Goal: Task Accomplishment & Management: Manage account settings

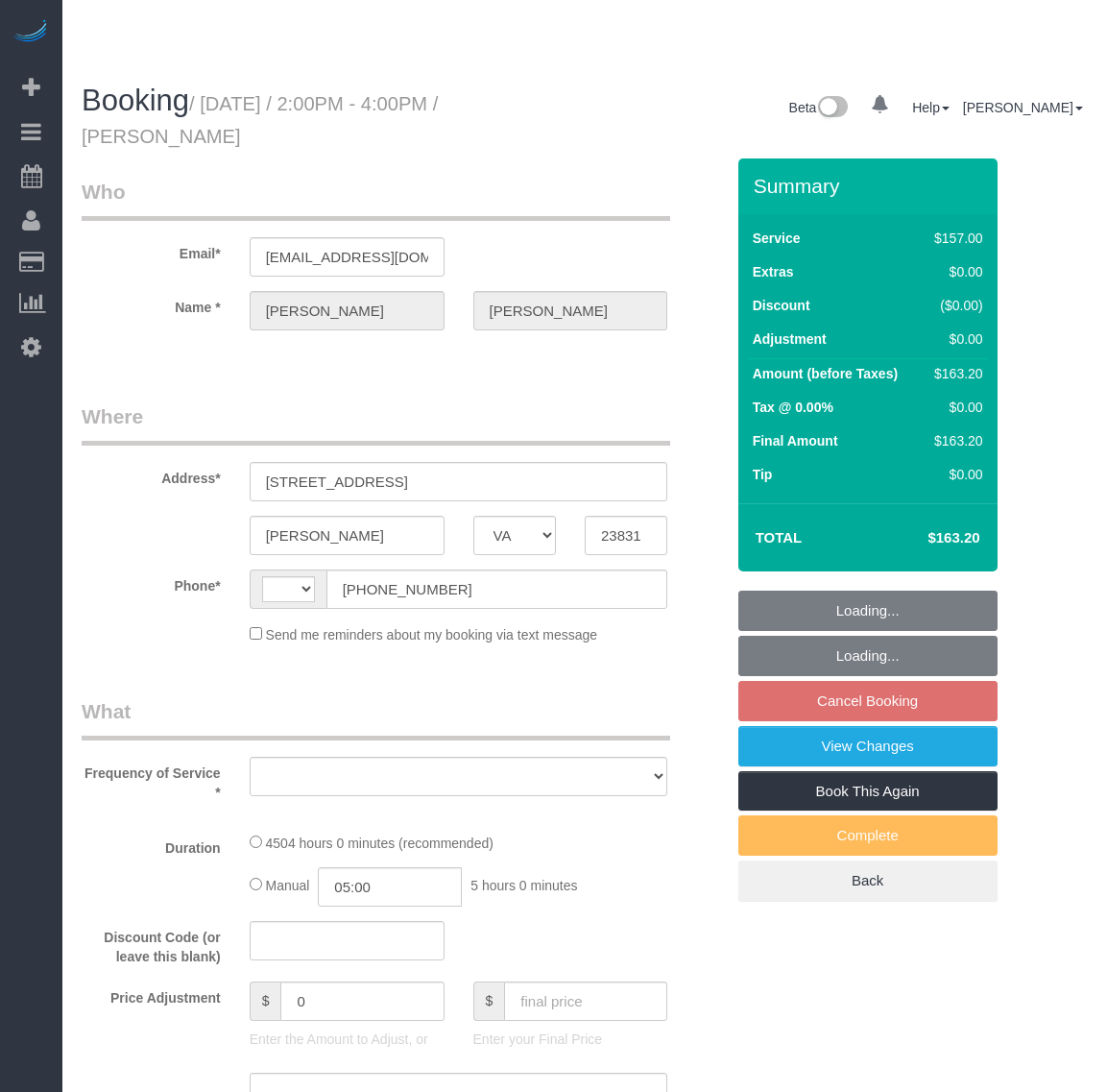
select select "VA"
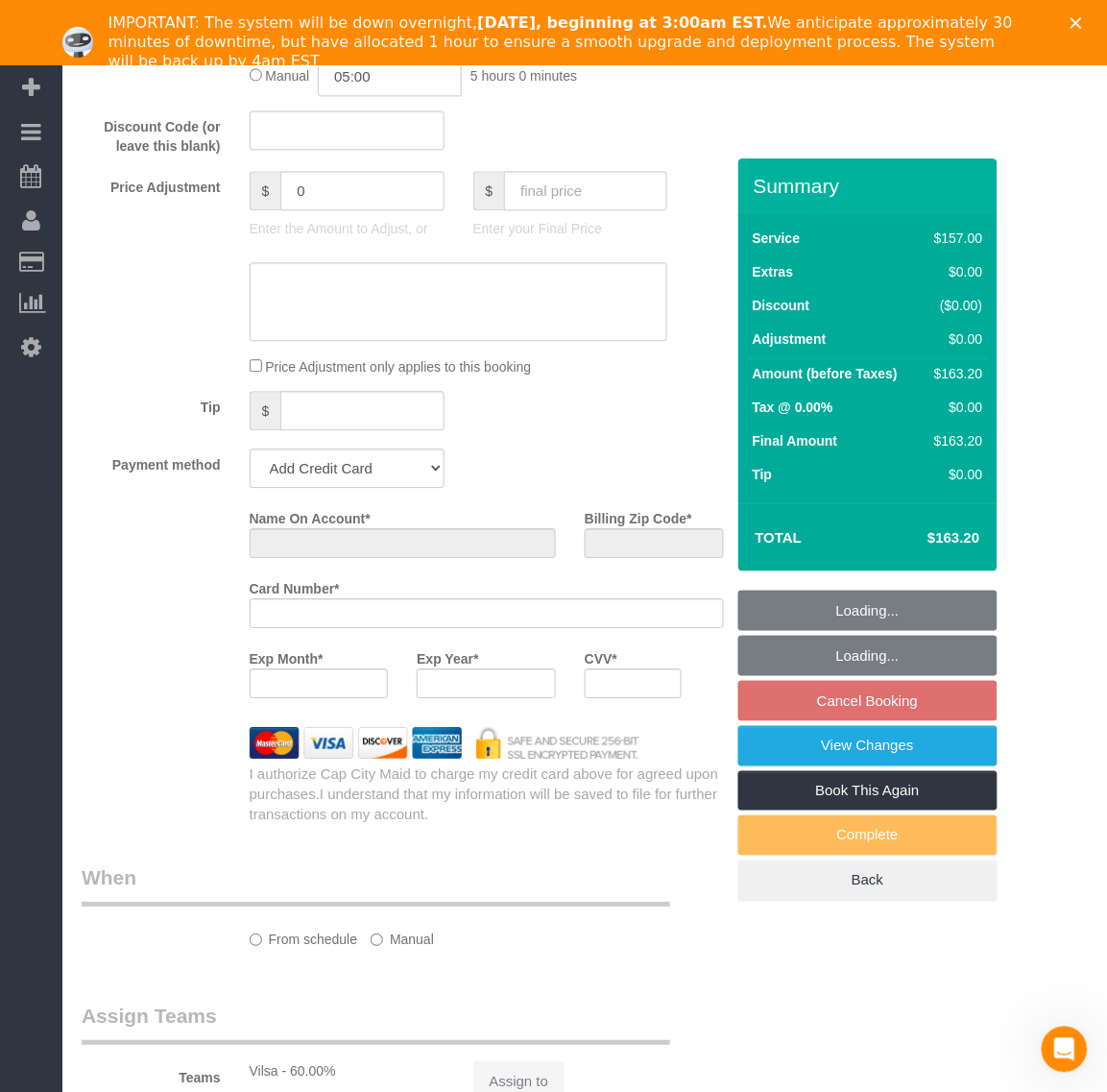
select select "string:[GEOGRAPHIC_DATA]"
select select "object:1707"
select select "string:fspay-504114a1-f148-48d7-9f6f-3b7cc76827c2"
select select "spot4"
select select "number:6"
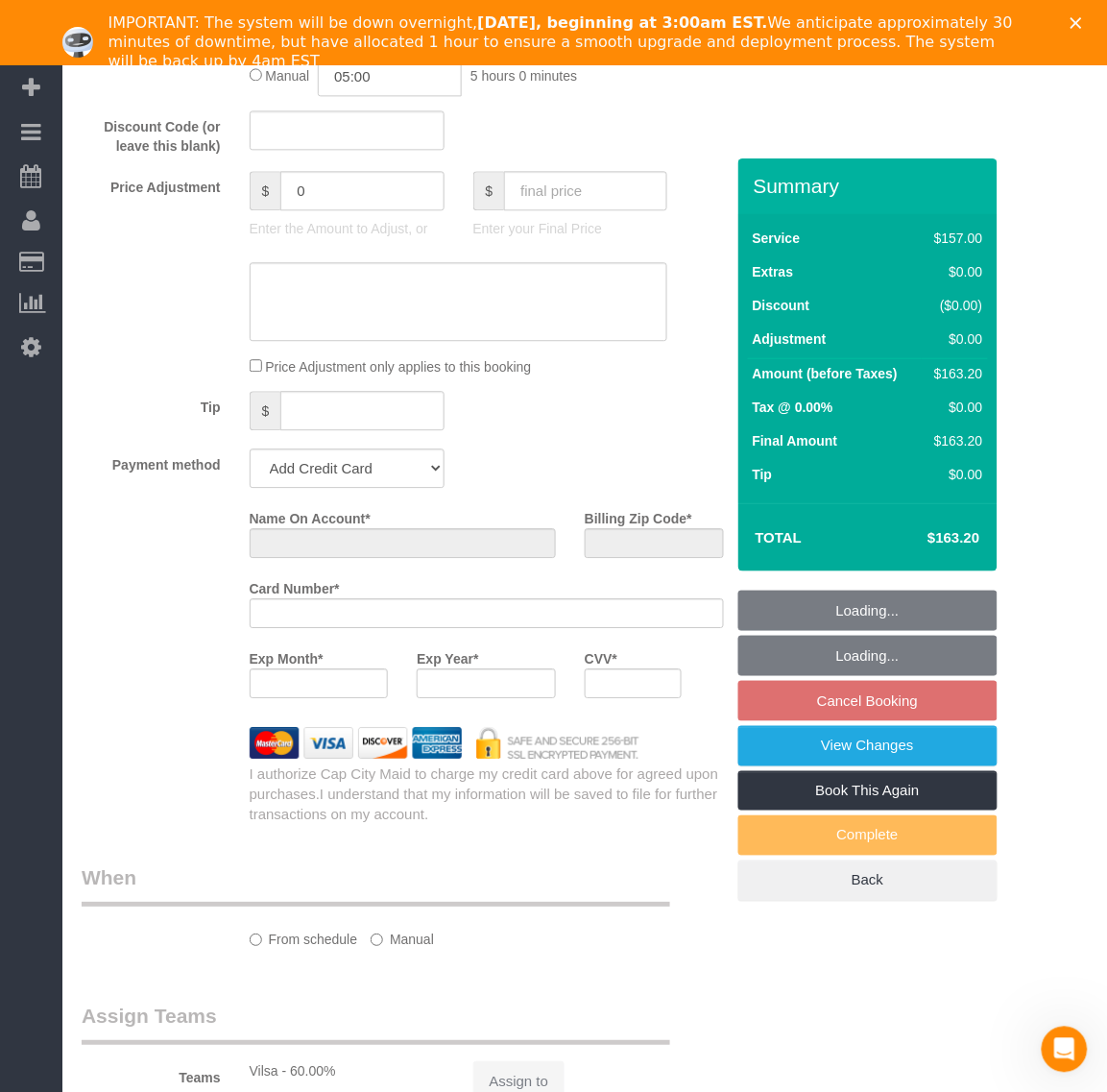
select select "number:26"
select select "number:17"
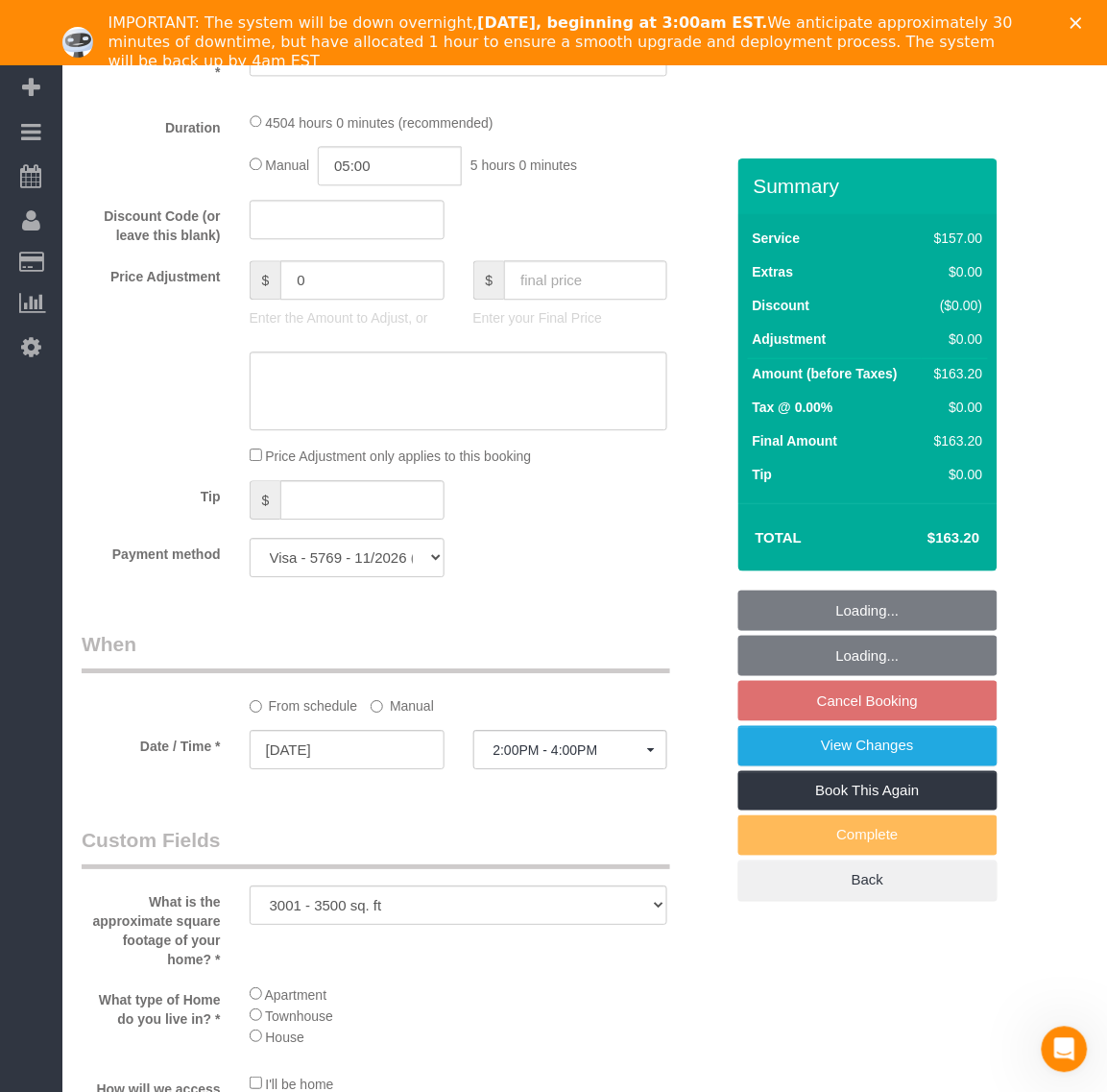
select select "object:1843"
select select "3001"
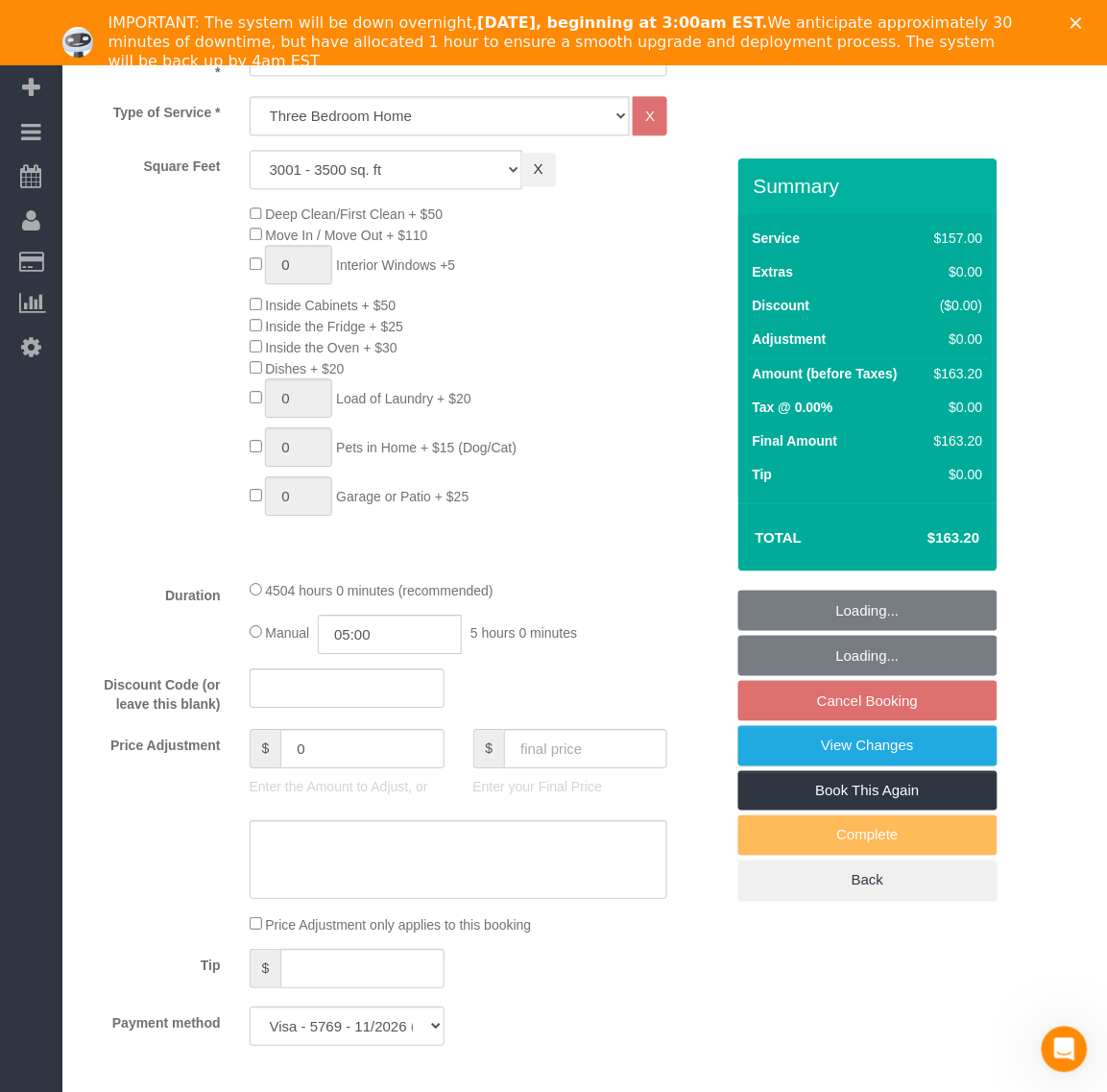
select select "3001"
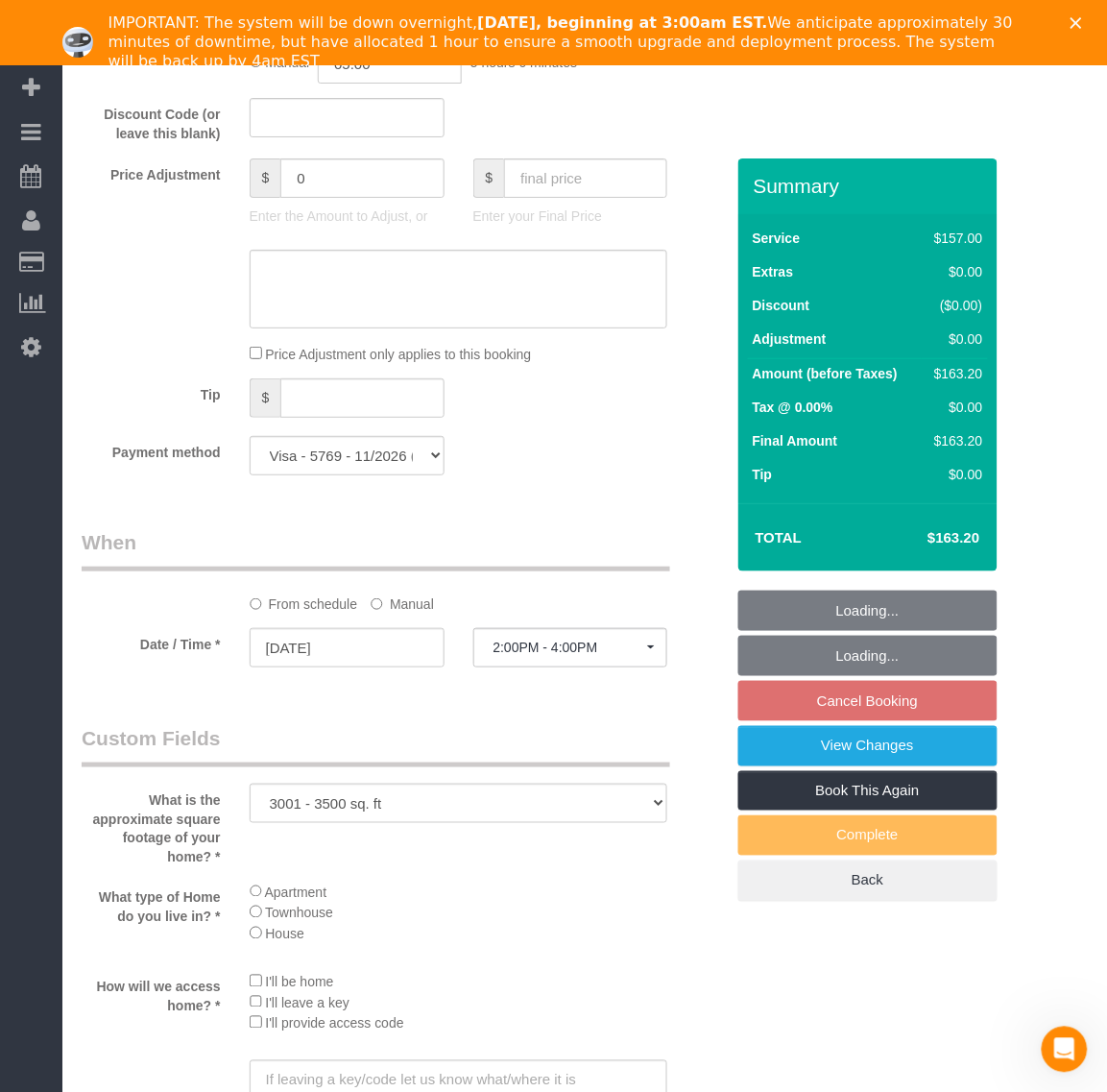
scroll to position [1532, 0]
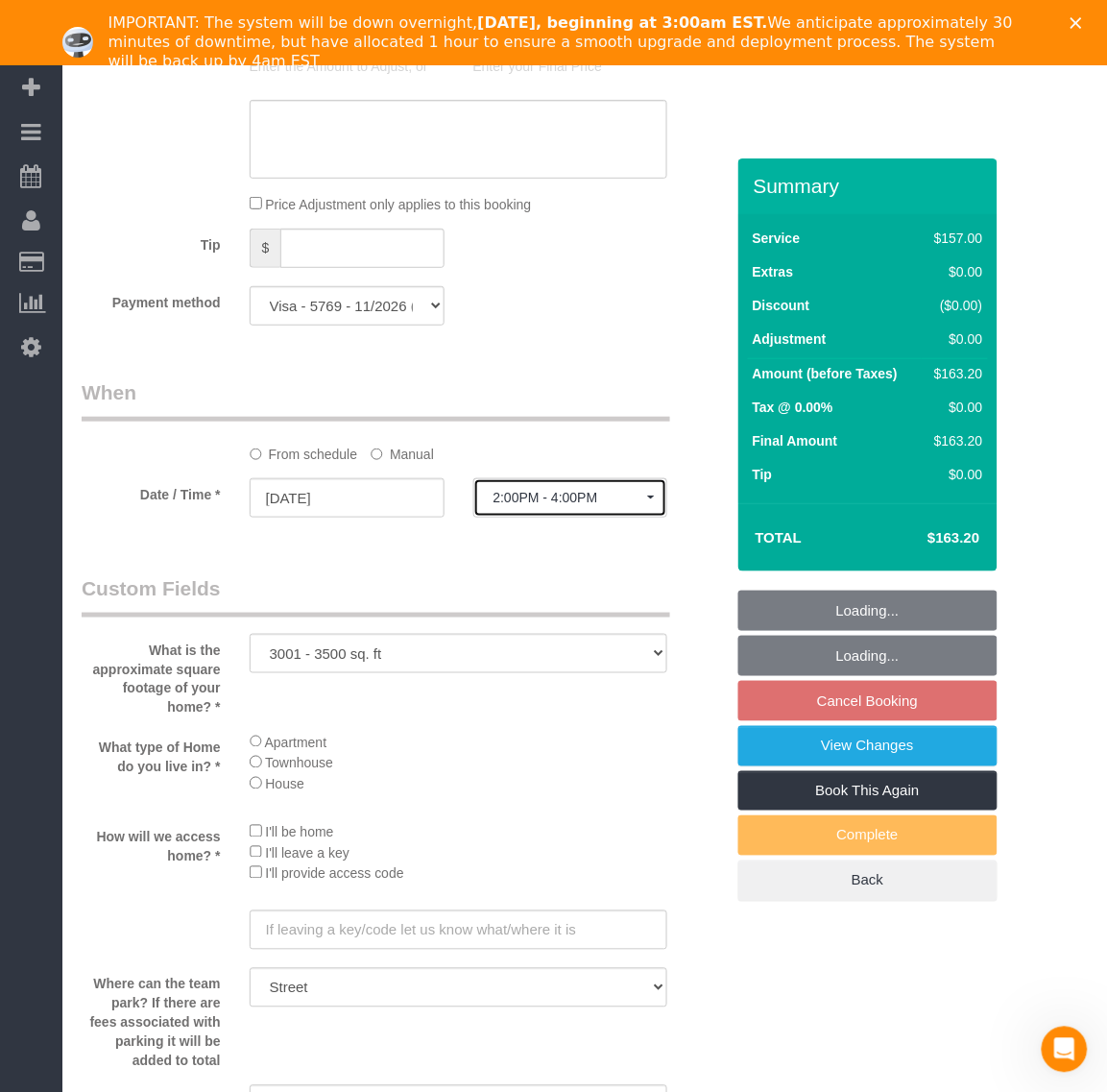
click at [572, 509] on button "2:00PM - 4:00PM" at bounding box center [570, 498] width 195 height 40
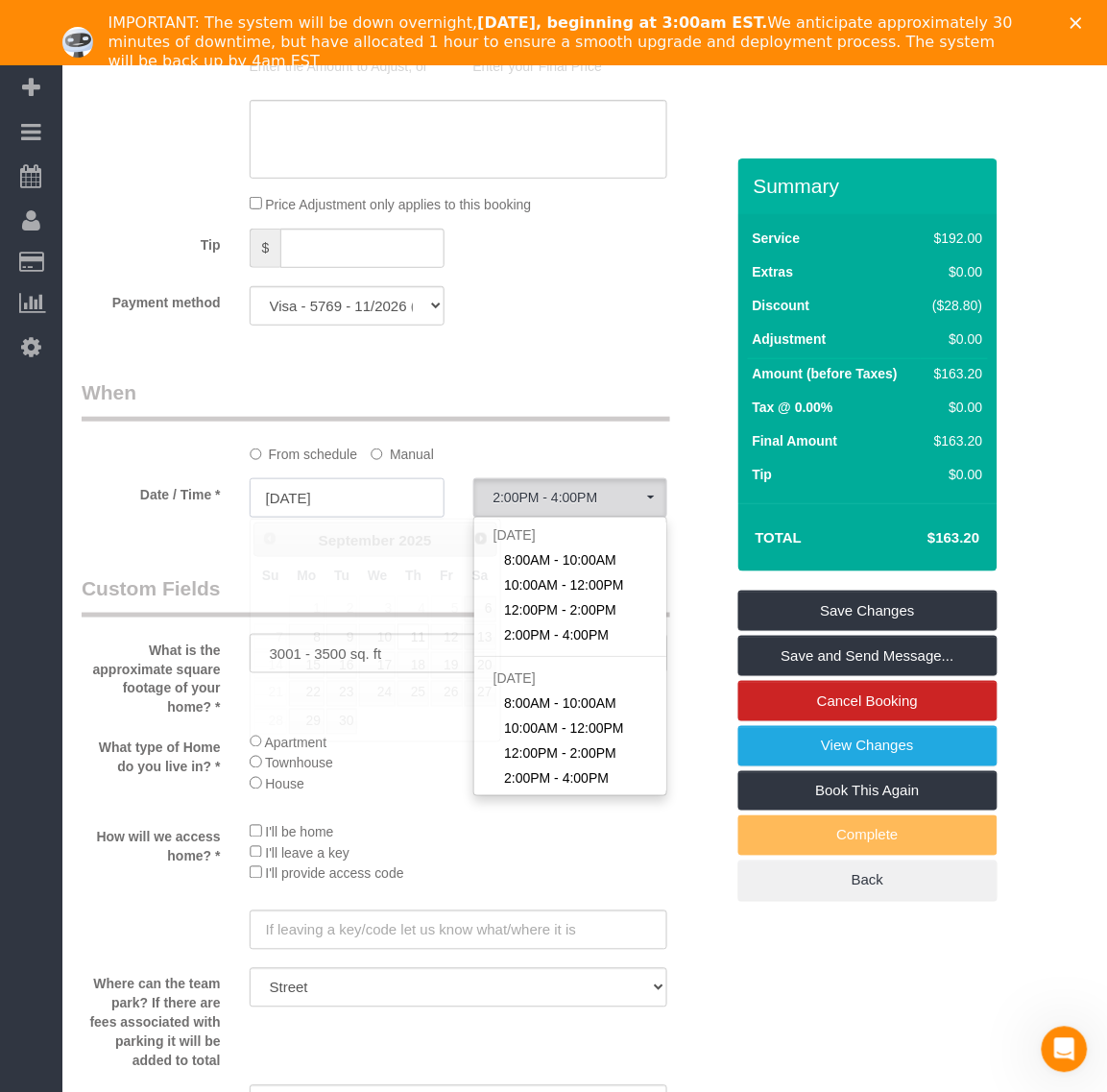
click at [353, 495] on input "[DATE]" at bounding box center [347, 498] width 195 height 40
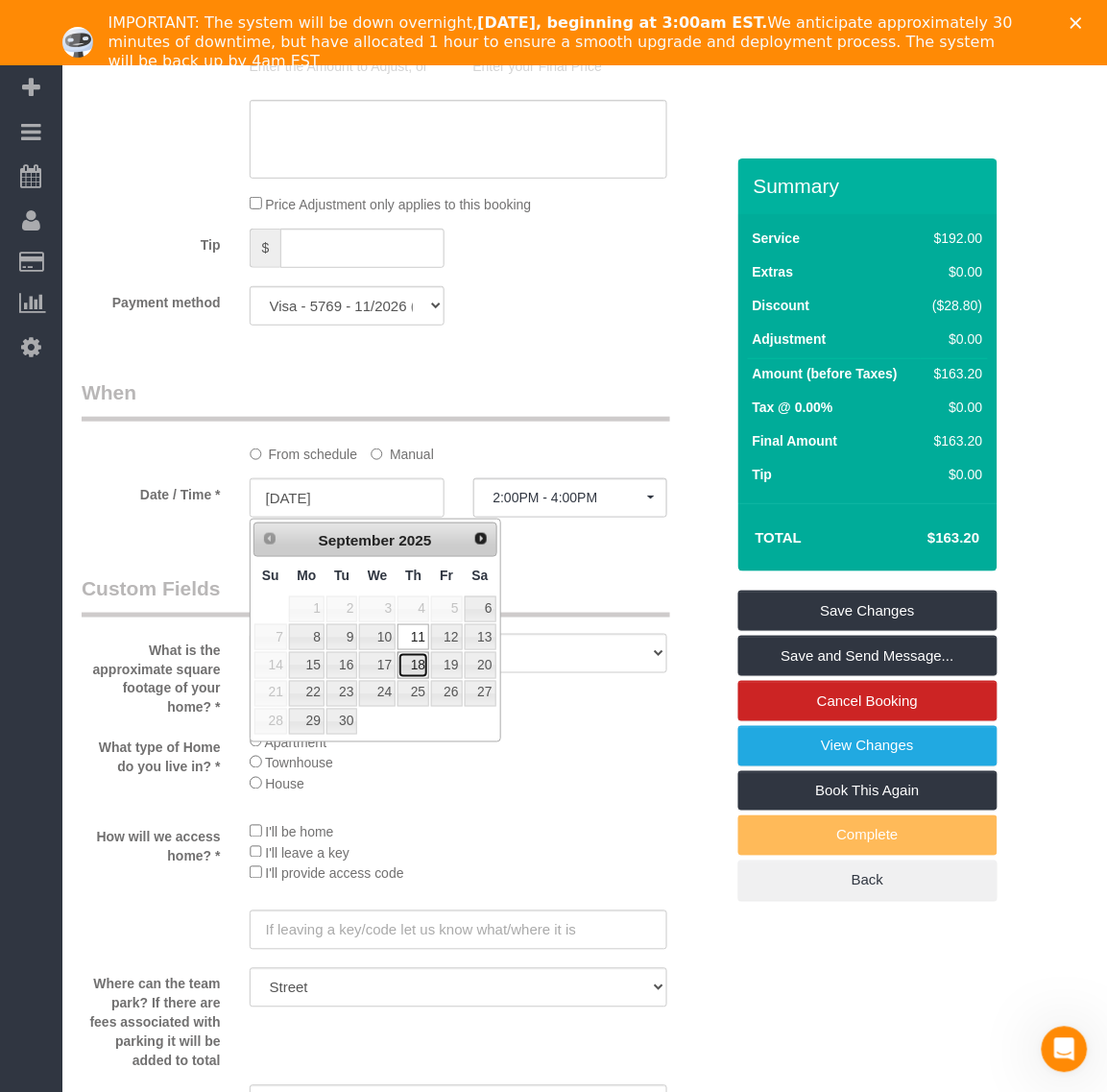
click at [422, 670] on link "18" at bounding box center [413, 665] width 32 height 26
type input "[DATE]"
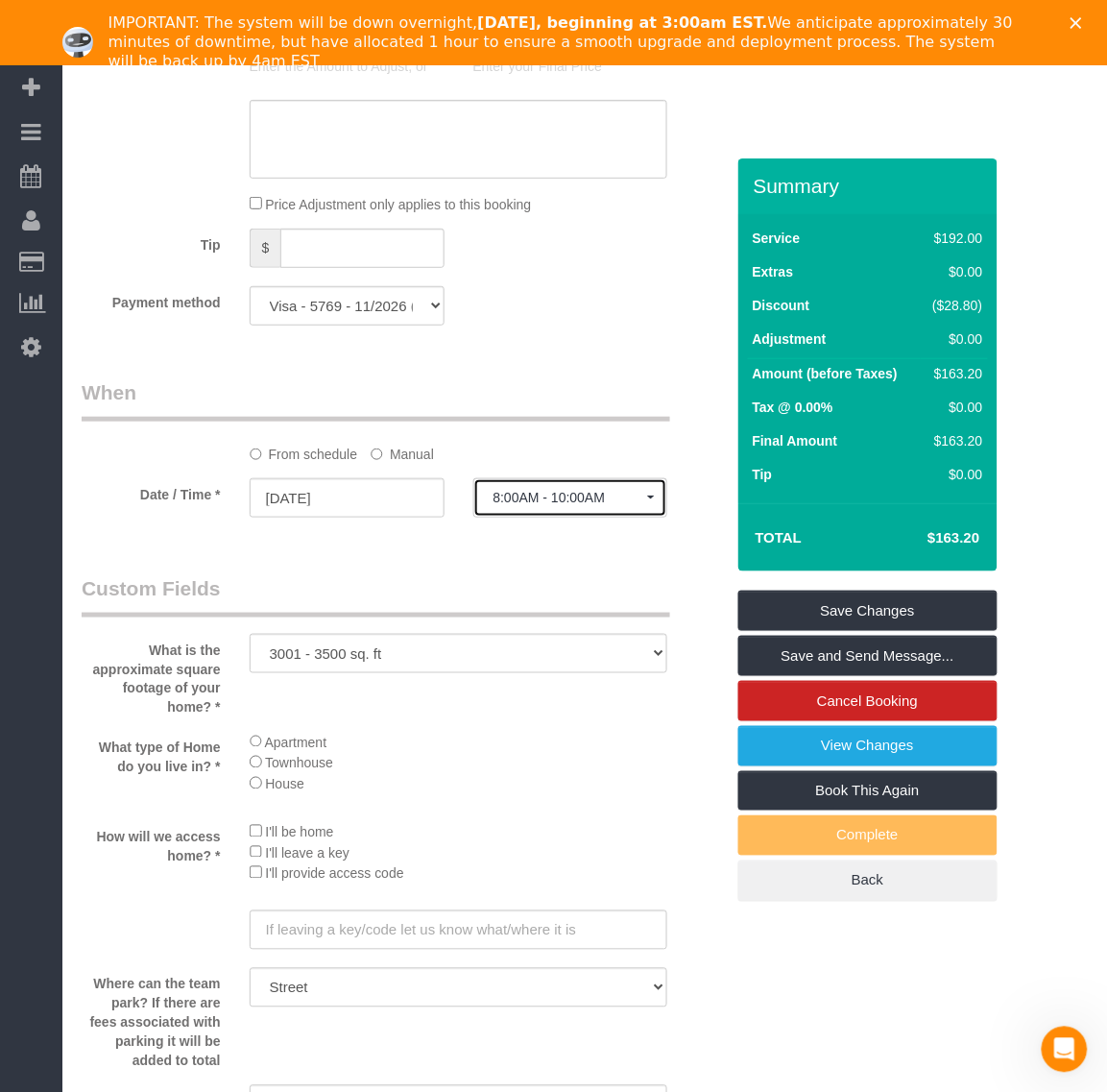
click at [605, 502] on span "8:00AM - 10:00AM" at bounding box center [571, 497] width 155 height 15
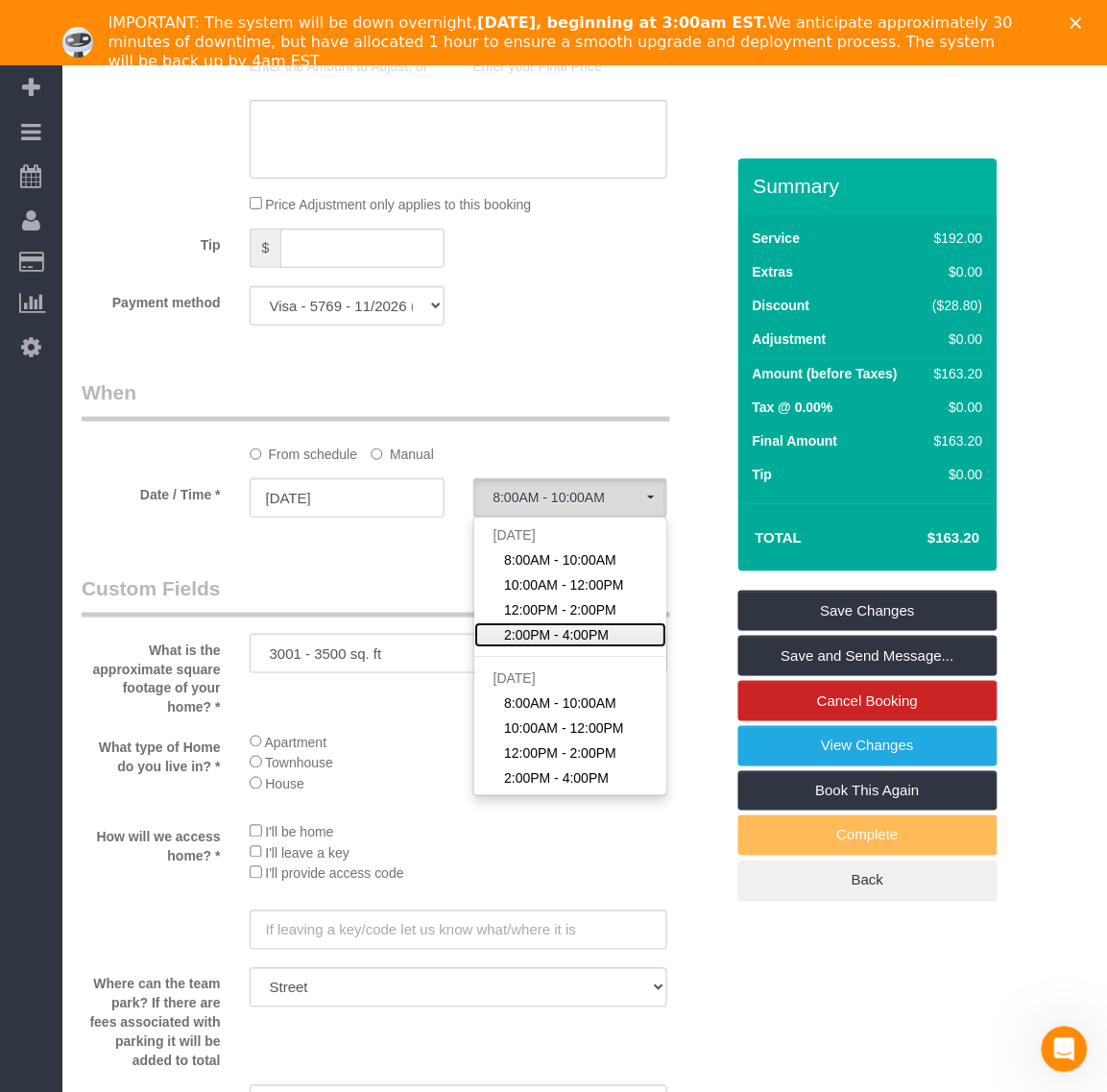
click at [568, 632] on span "2:00PM - 4:00PM" at bounding box center [555, 634] width 104 height 19
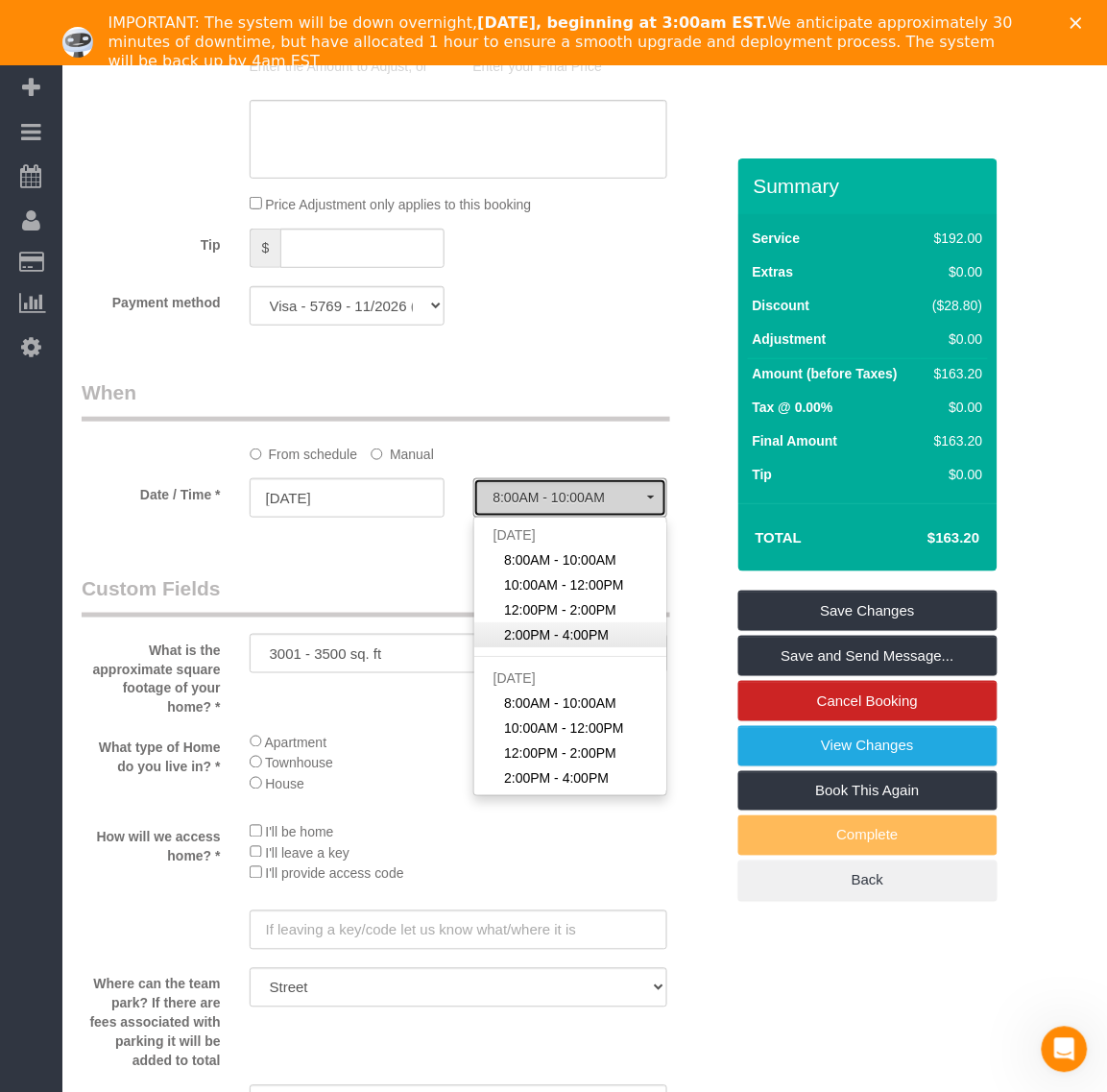
select select "spot21"
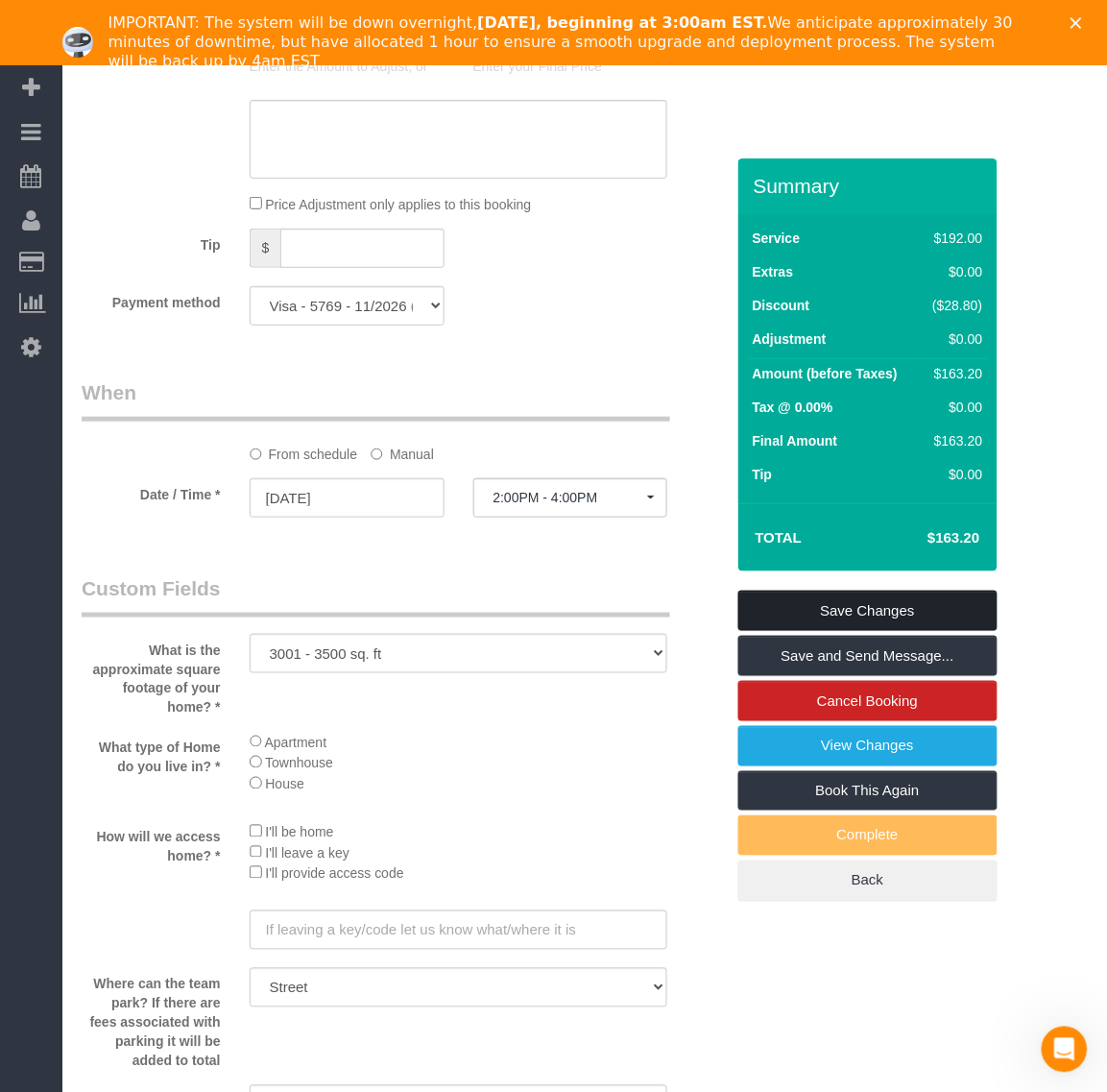
click at [833, 602] on link "Save Changes" at bounding box center [868, 610] width 259 height 41
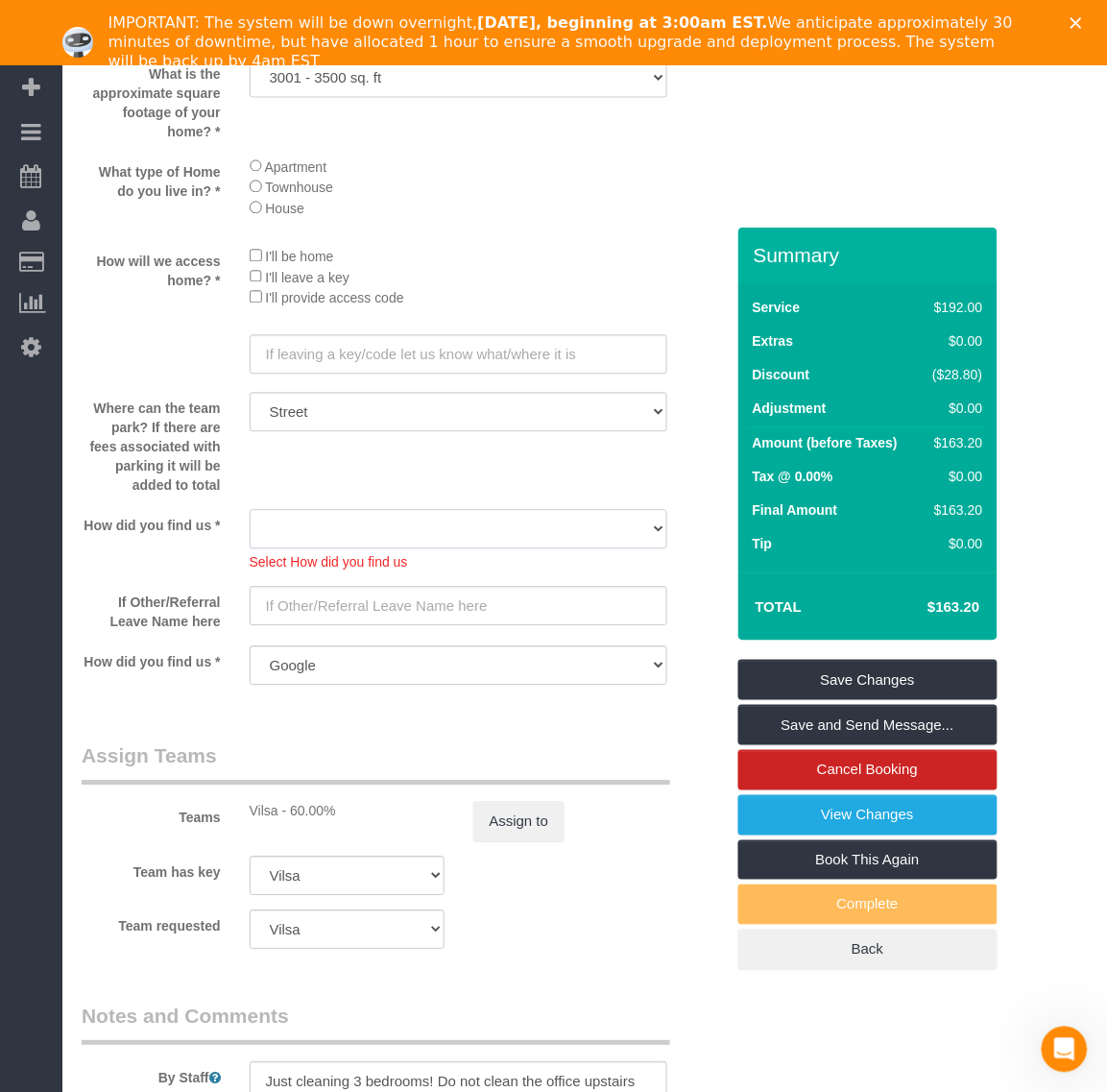
click at [395, 533] on select "Yelp Google Twitter Instagram Nextdoor Facebook Returning Customer Craigslist R…" at bounding box center [458, 530] width 418 height 40
select select "number:35"
click at [249, 512] on select "Yelp Google Twitter Instagram Nextdoor Facebook Returning Customer Craigslist R…" at bounding box center [458, 530] width 418 height 40
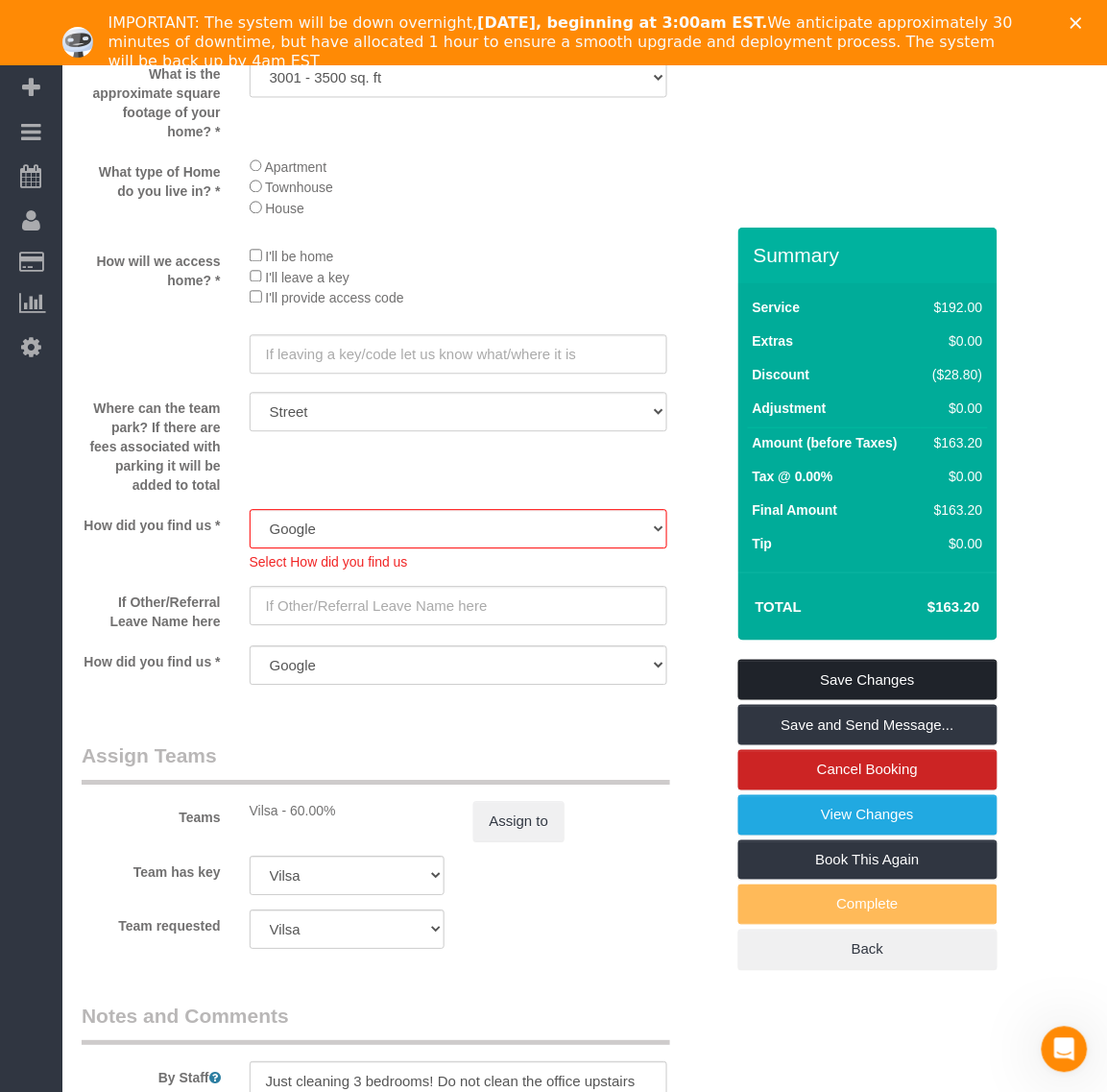
click at [834, 687] on link "Save Changes" at bounding box center [868, 680] width 259 height 41
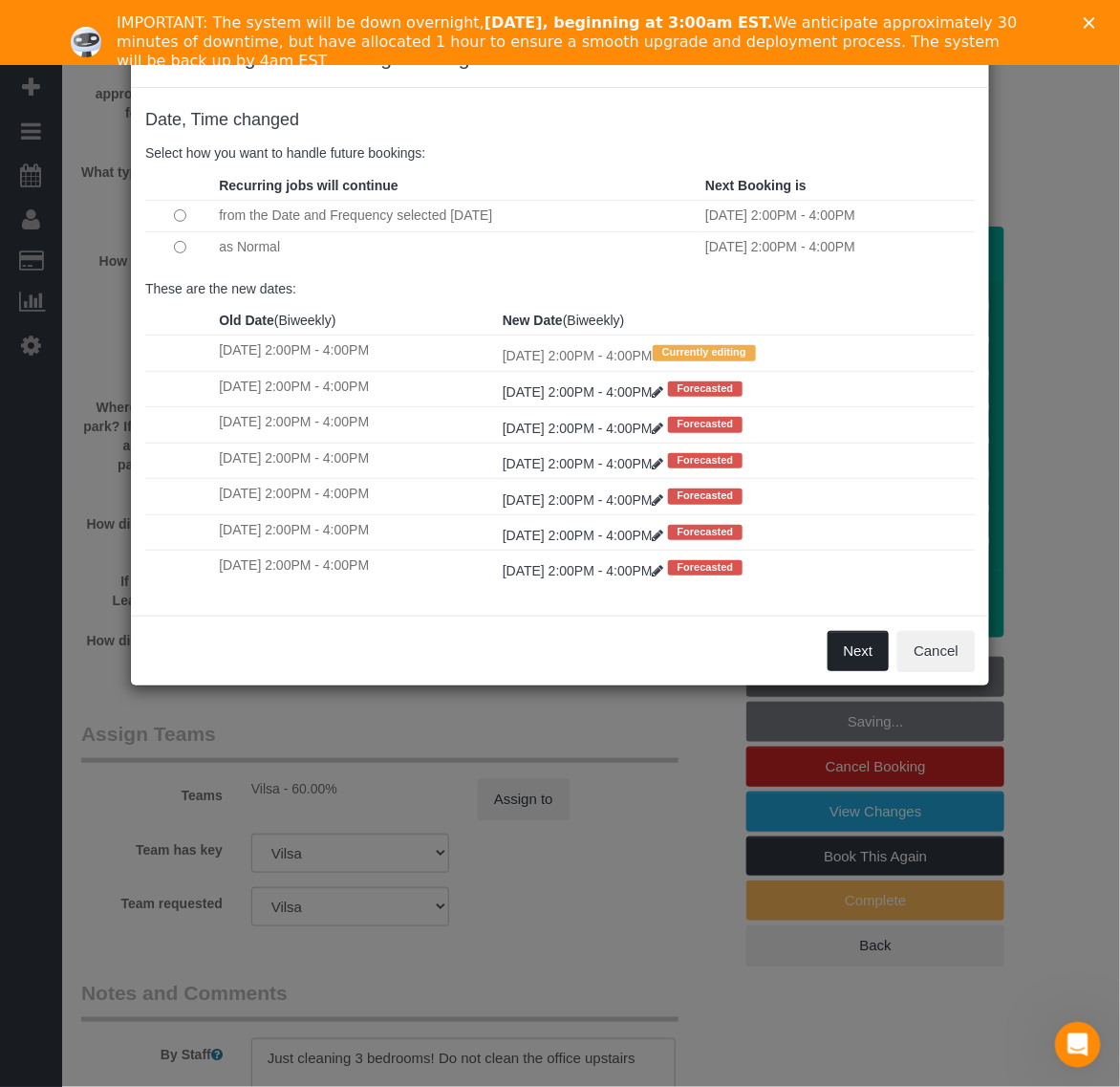
click at [863, 656] on button "Next" at bounding box center [859, 651] width 62 height 41
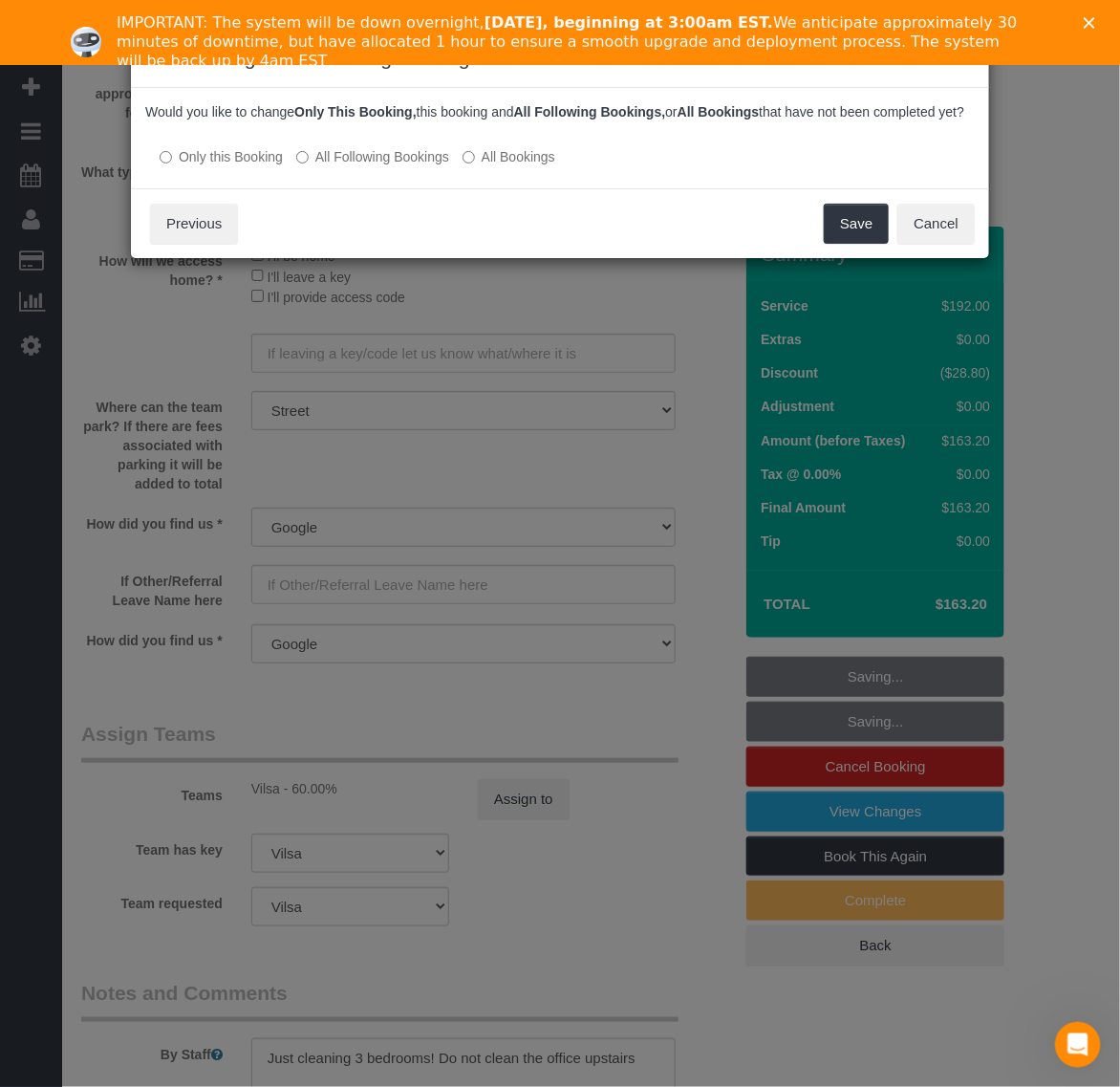
click at [853, 258] on div "Save Cancel Previous" at bounding box center [560, 223] width 859 height 70
drag, startPoint x: 513, startPoint y: 173, endPoint x: 561, endPoint y: 182, distance: 48.8
click at [513, 166] on label "All Bookings" at bounding box center [510, 156] width 93 height 19
click at [877, 241] on button "Save" at bounding box center [857, 224] width 65 height 41
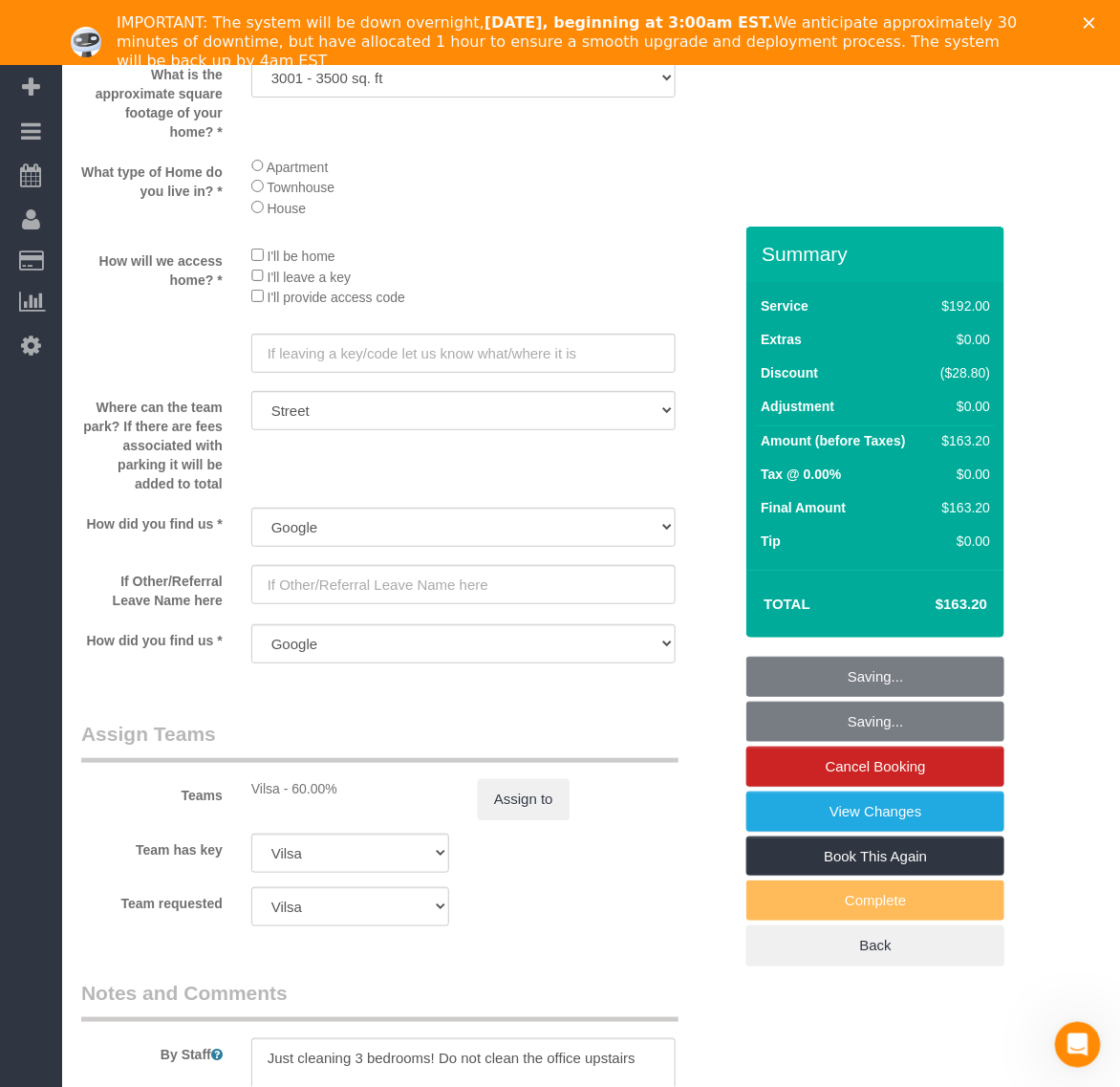
click at [876, 240] on div "× Save Changes to Recurring Booking Date, Time changed Select how you want to h…" at bounding box center [560, 543] width 1120 height 1087
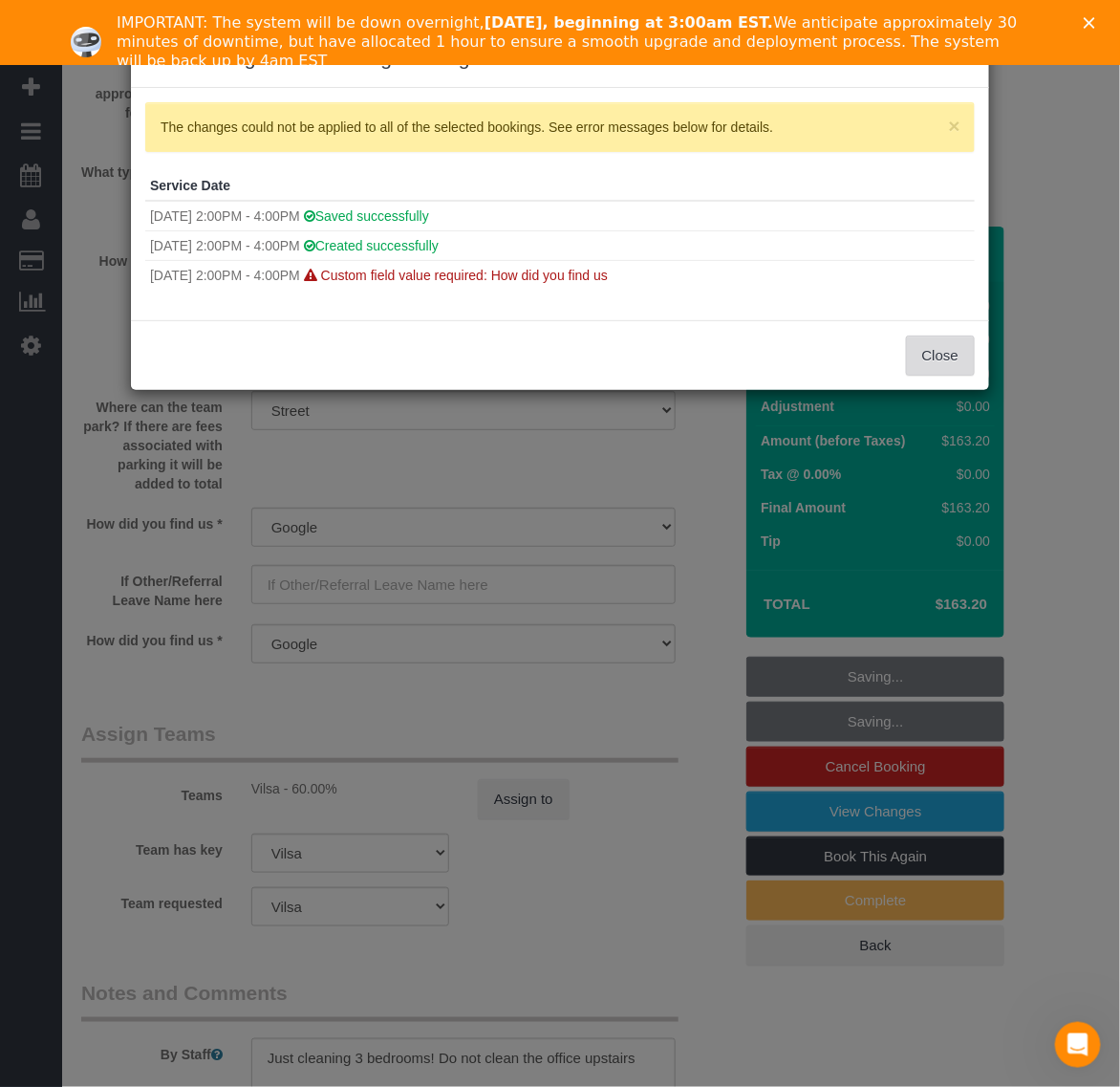
click at [947, 364] on button "Close" at bounding box center [941, 355] width 69 height 41
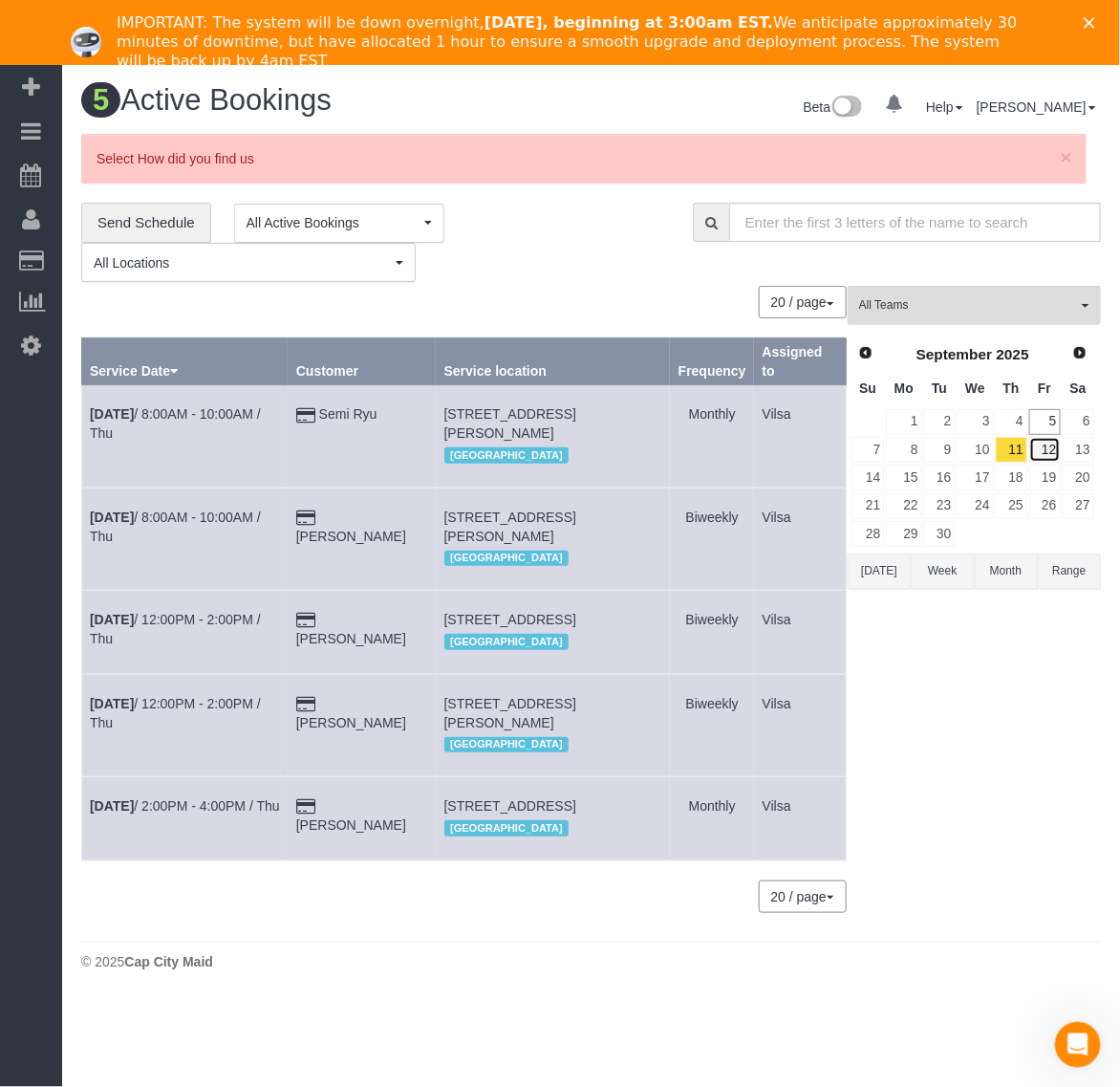
click at [1048, 456] on link "12" at bounding box center [1046, 450] width 32 height 26
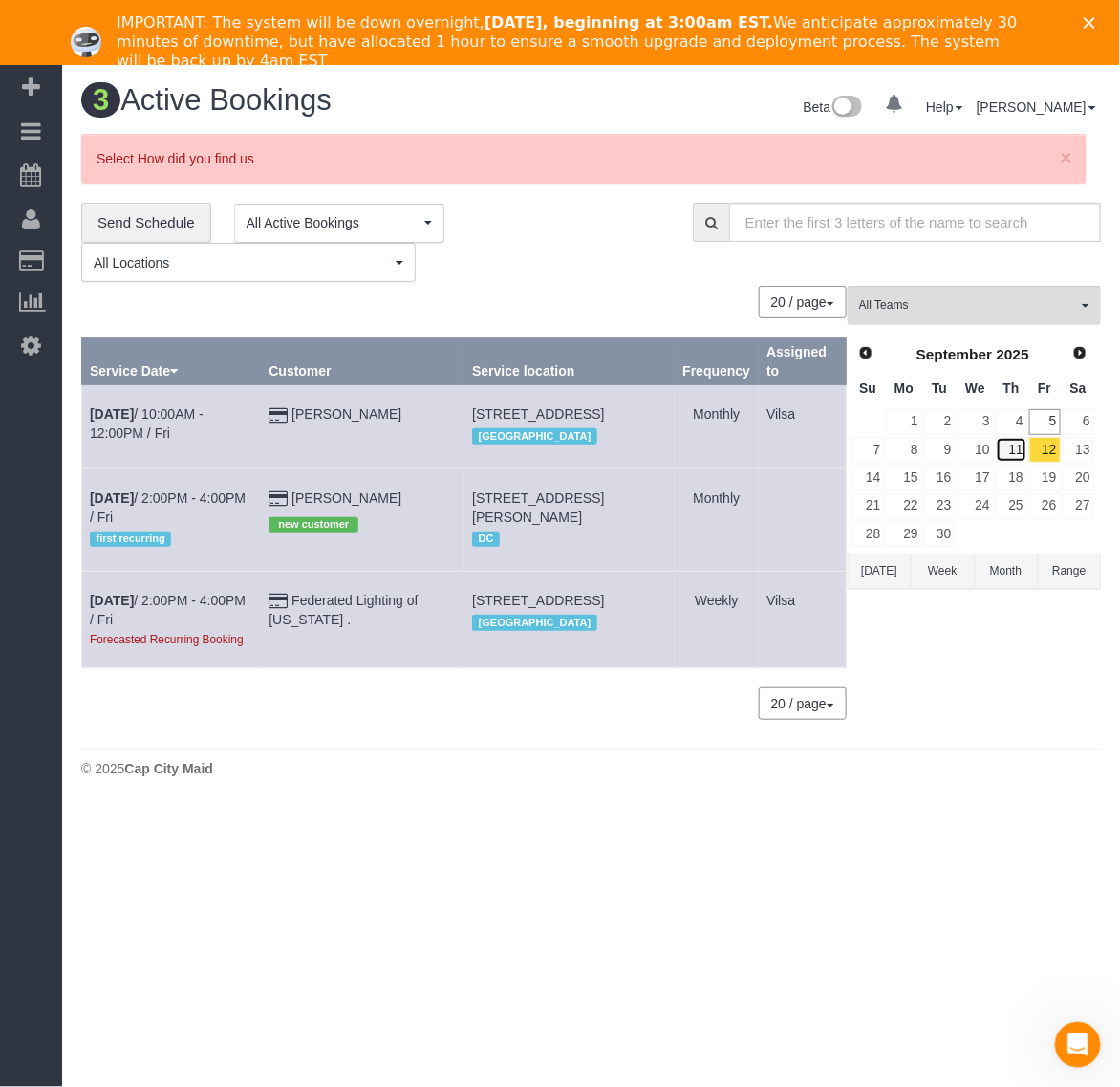
click at [1005, 455] on link "11" at bounding box center [1012, 450] width 32 height 26
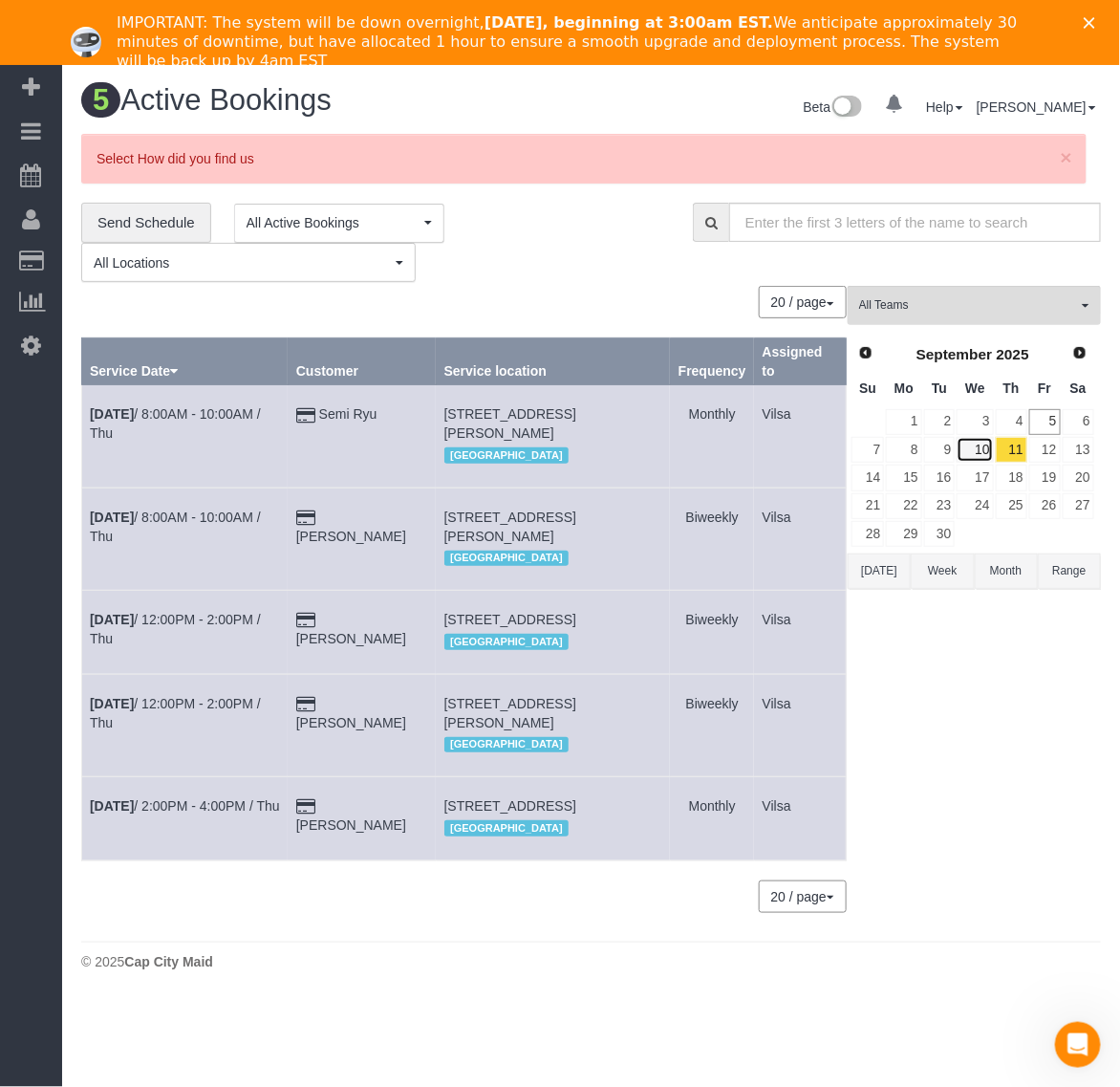
click at [969, 446] on link "10" at bounding box center [975, 450] width 37 height 26
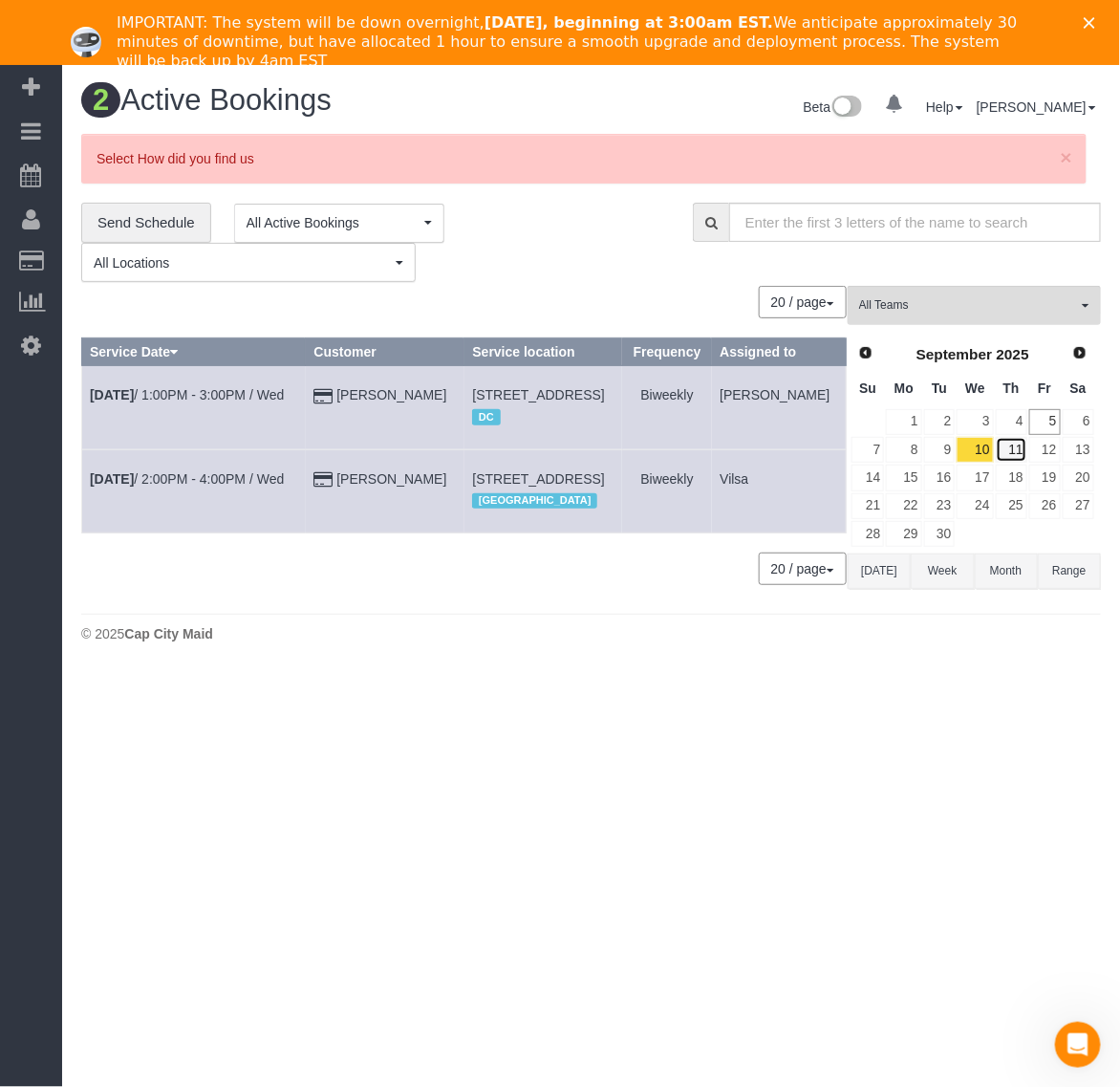
click at [1011, 449] on link "11" at bounding box center [1012, 450] width 32 height 26
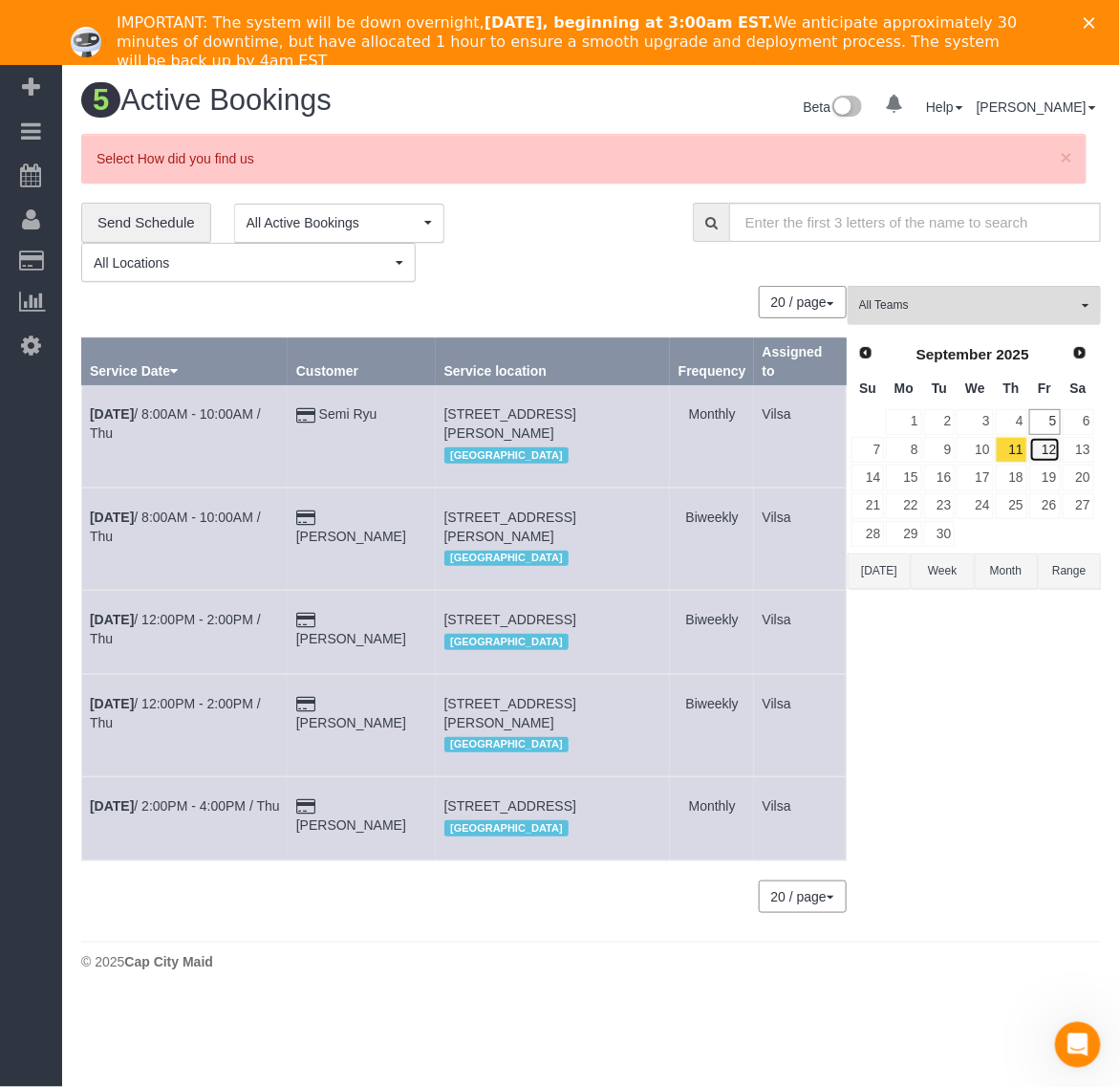
click at [1047, 444] on link "12" at bounding box center [1046, 450] width 32 height 26
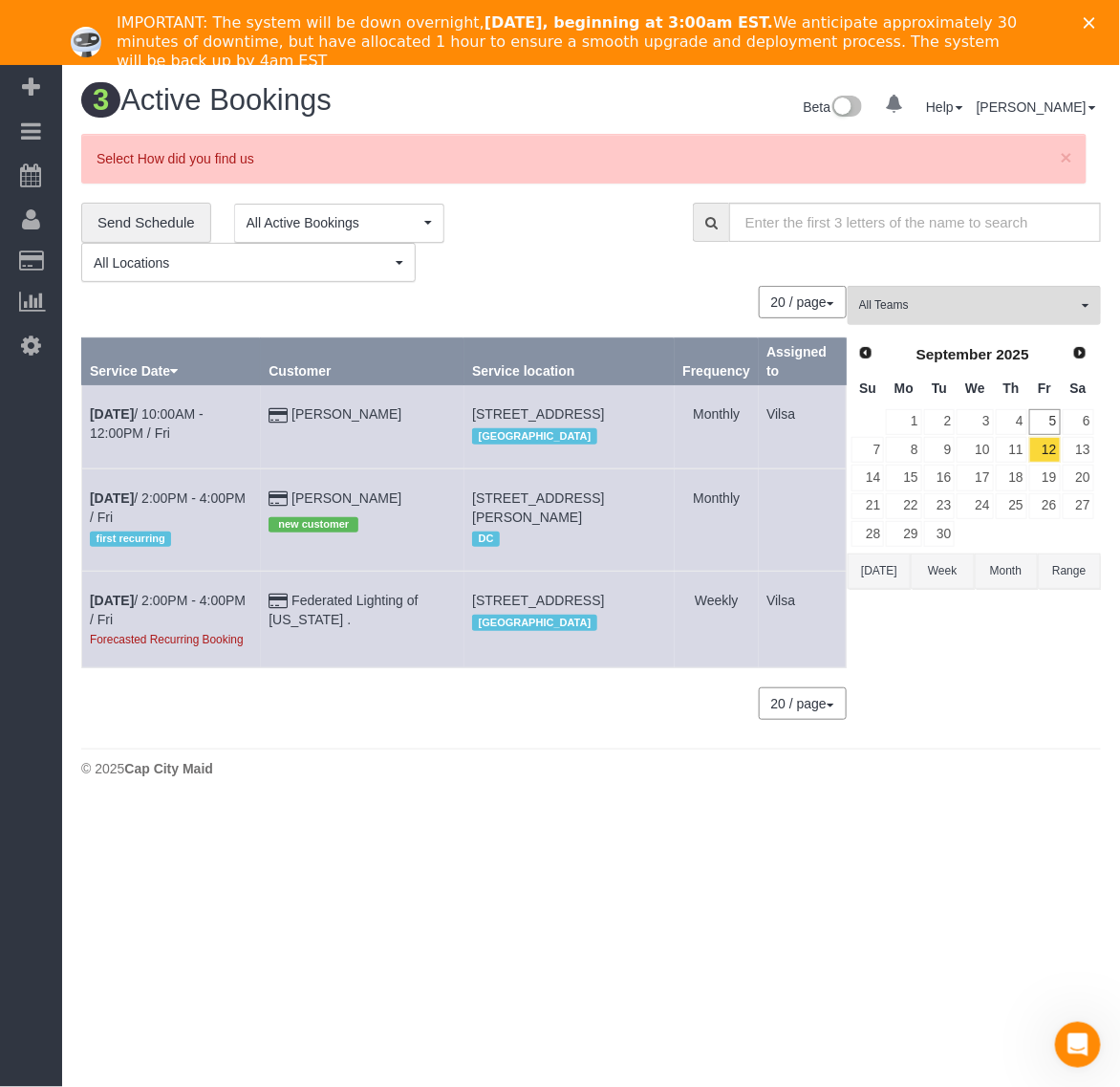
click at [1011, 436] on td "11" at bounding box center [1012, 450] width 34 height 28
click at [1030, 440] on link "12" at bounding box center [1046, 450] width 32 height 26
click at [1020, 447] on link "11" at bounding box center [1012, 450] width 32 height 26
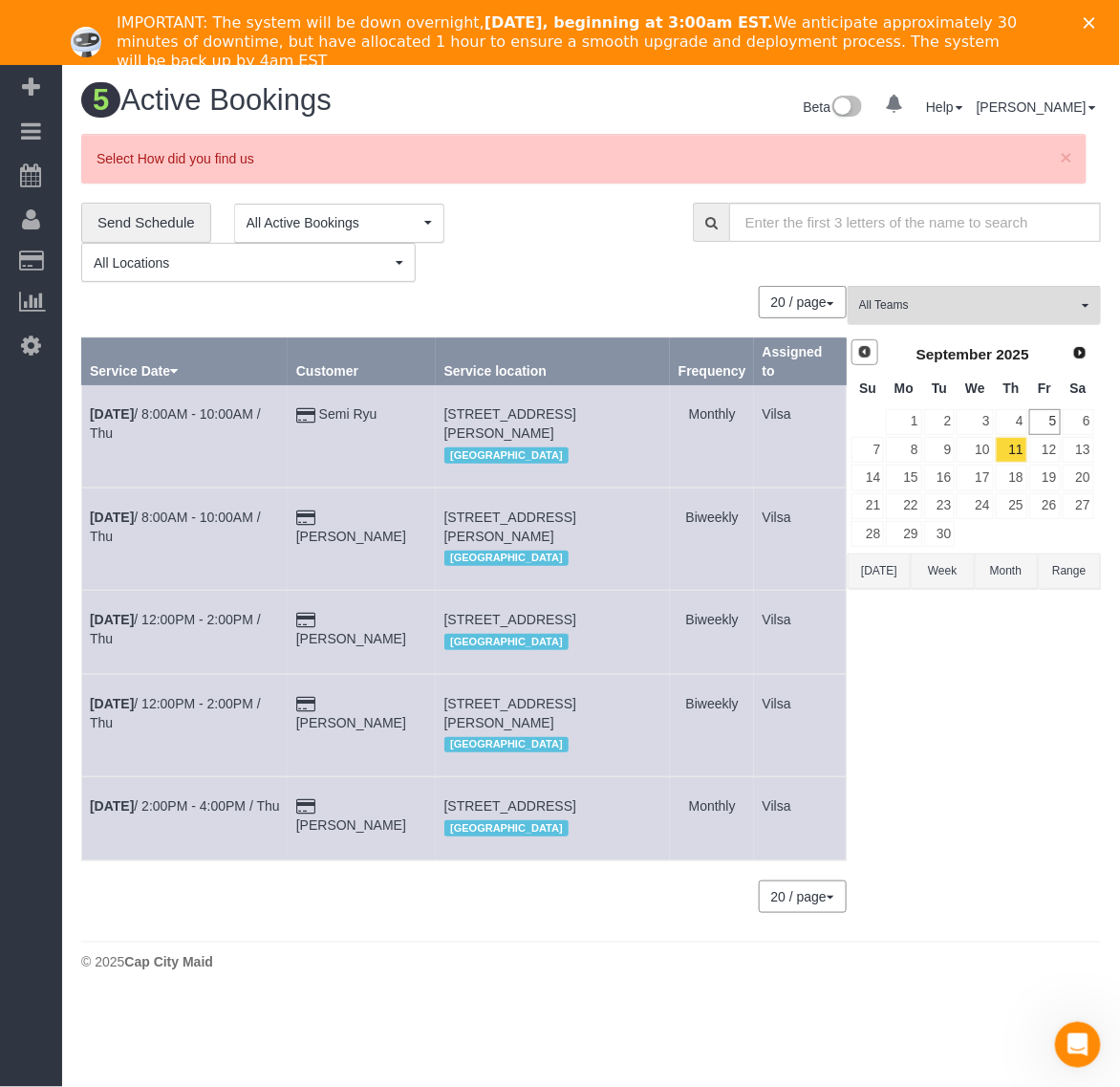
click at [856, 349] on link "Prev" at bounding box center [865, 352] width 27 height 27
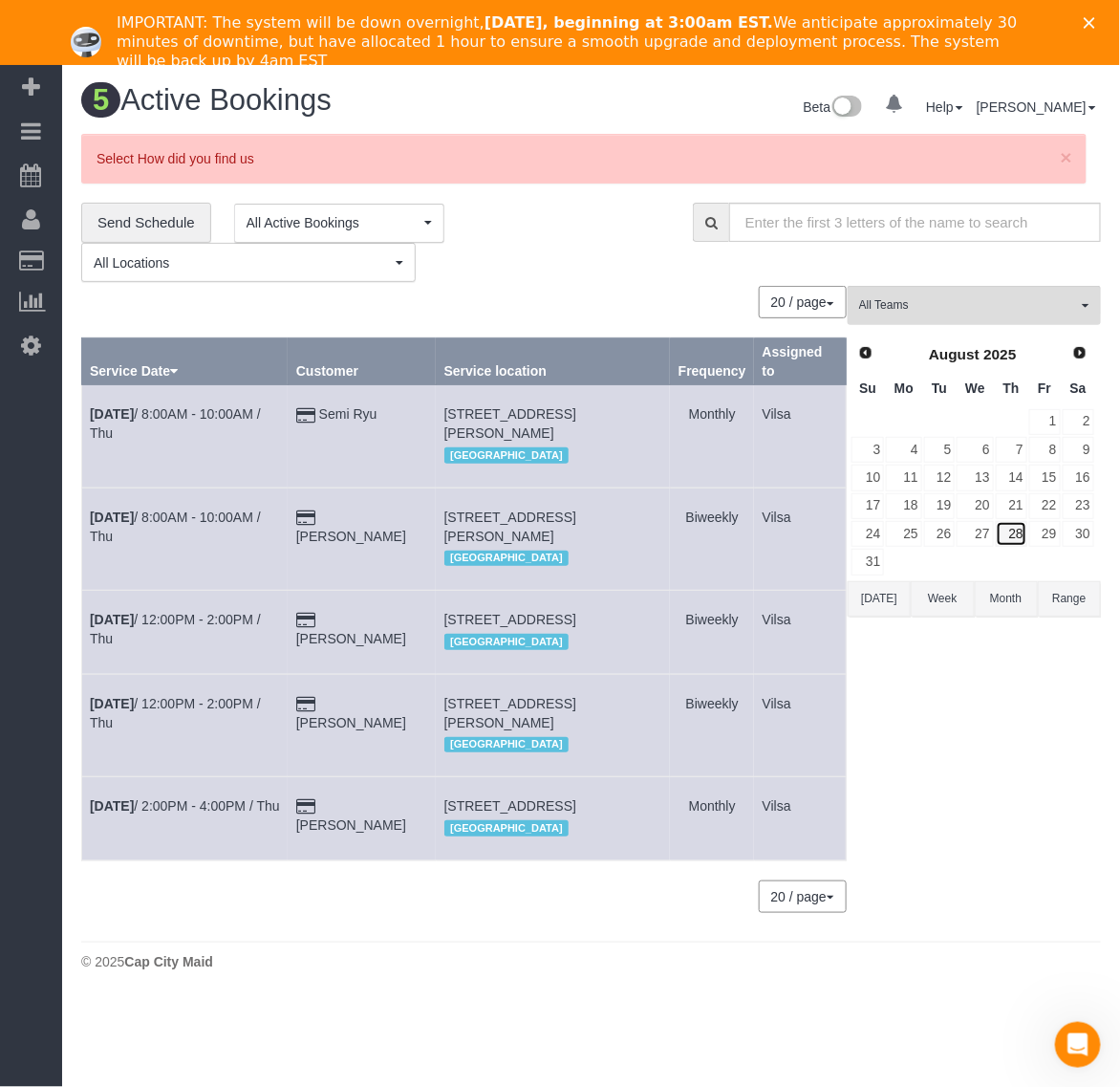
click at [1010, 530] on link "28" at bounding box center [1012, 534] width 32 height 26
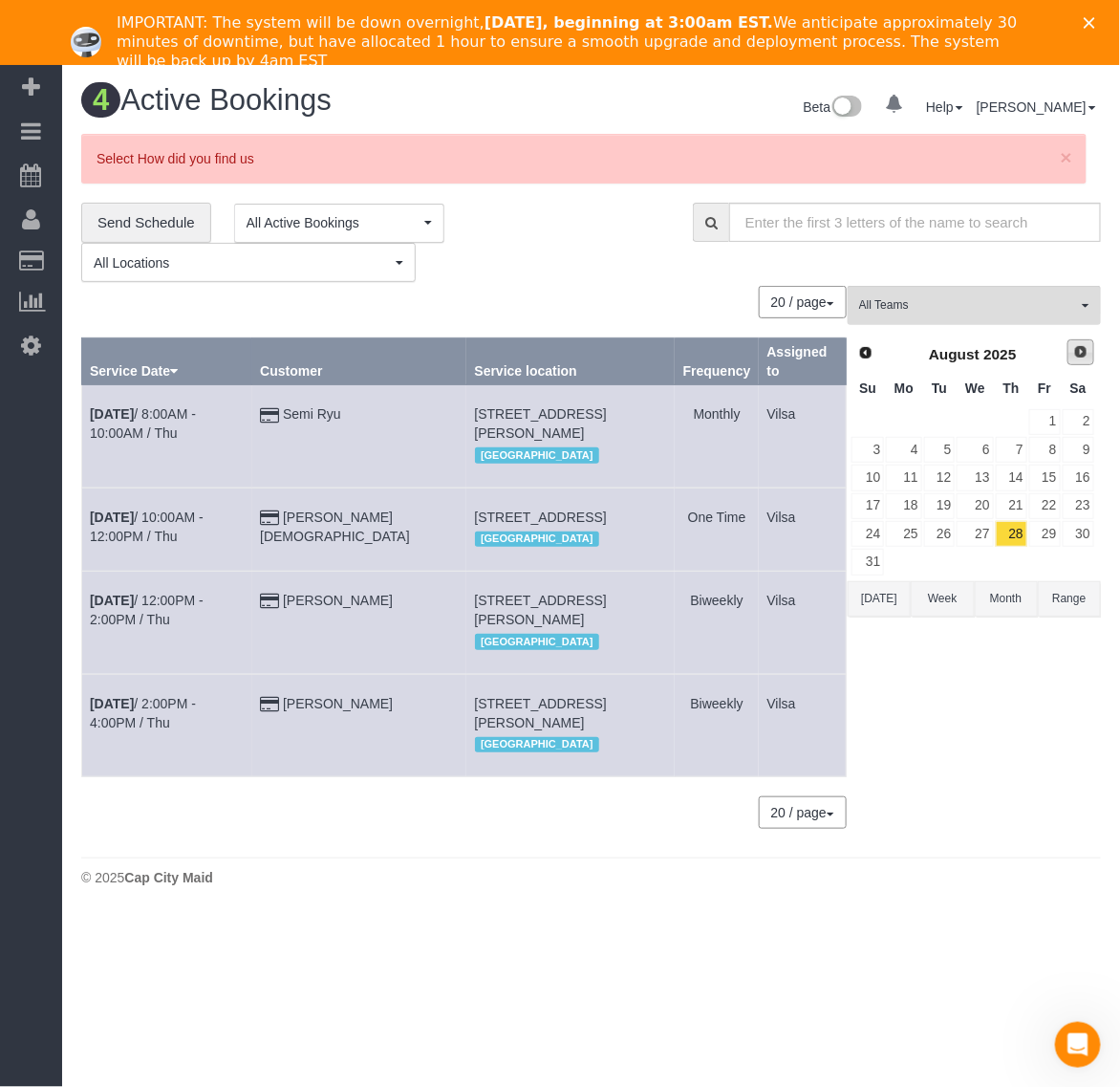
click at [1086, 352] on span "Next" at bounding box center [1080, 351] width 15 height 15
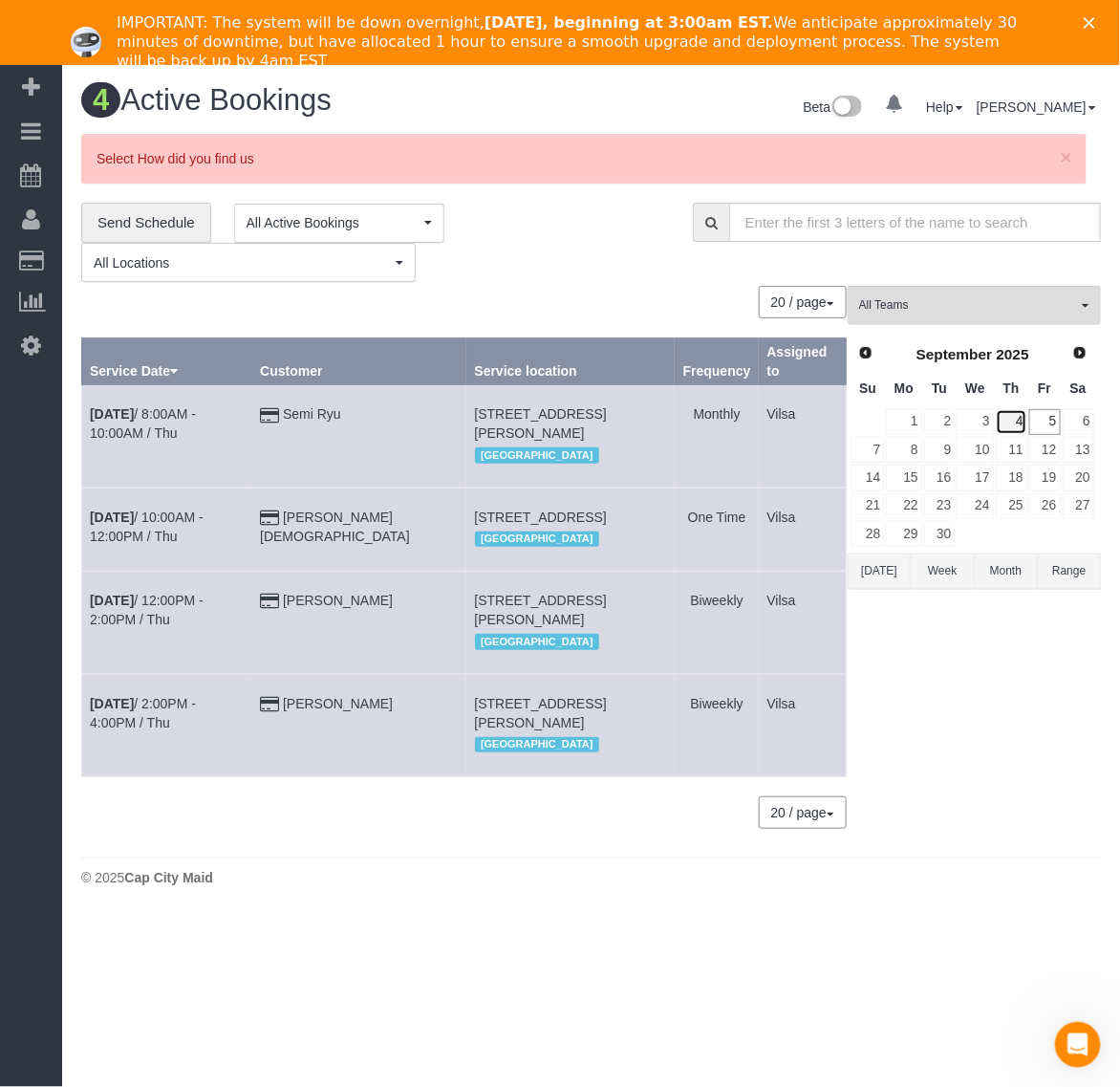
click at [1018, 411] on link "4" at bounding box center [1012, 422] width 32 height 26
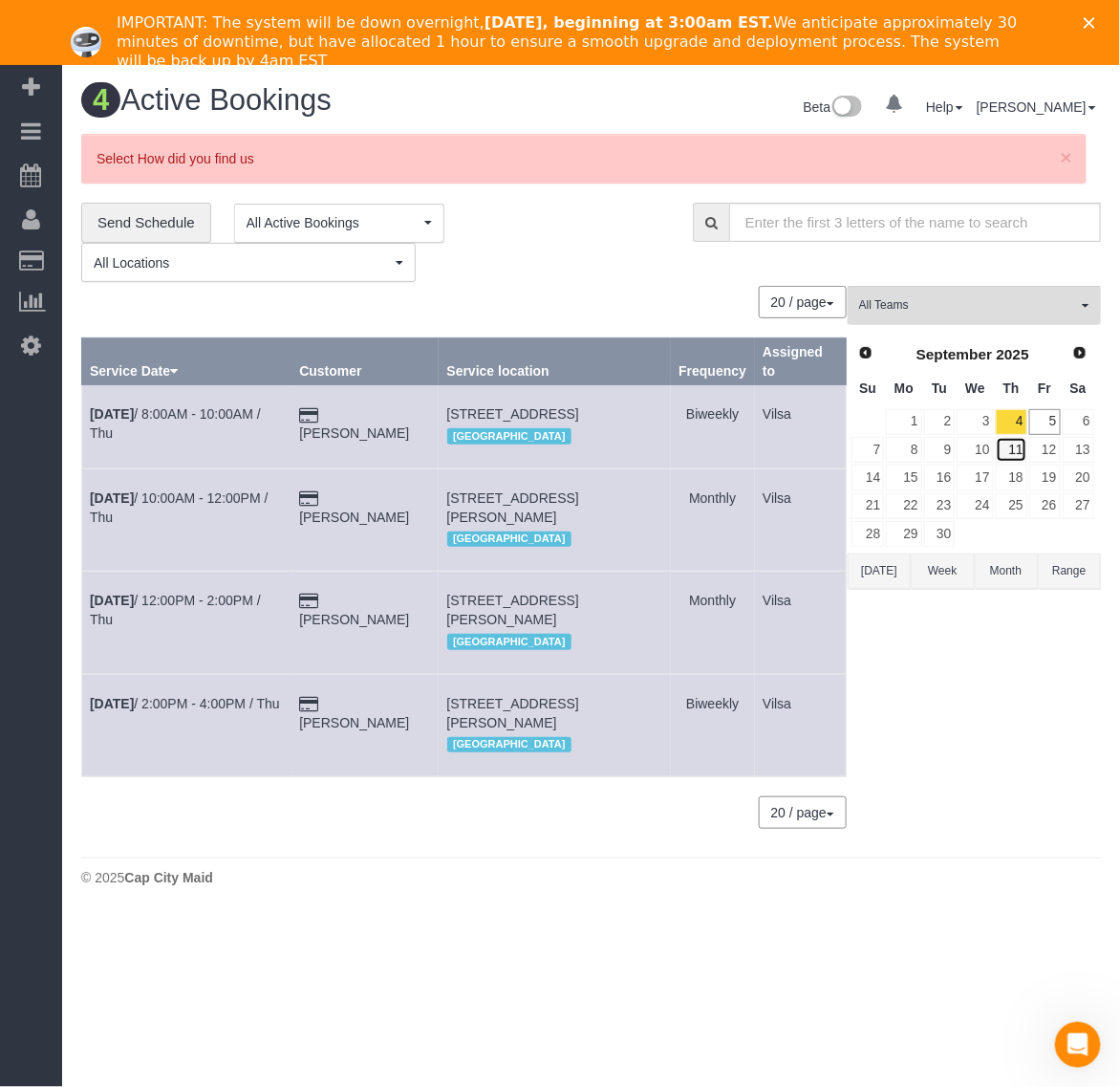
click at [1018, 444] on link "11" at bounding box center [1012, 450] width 32 height 26
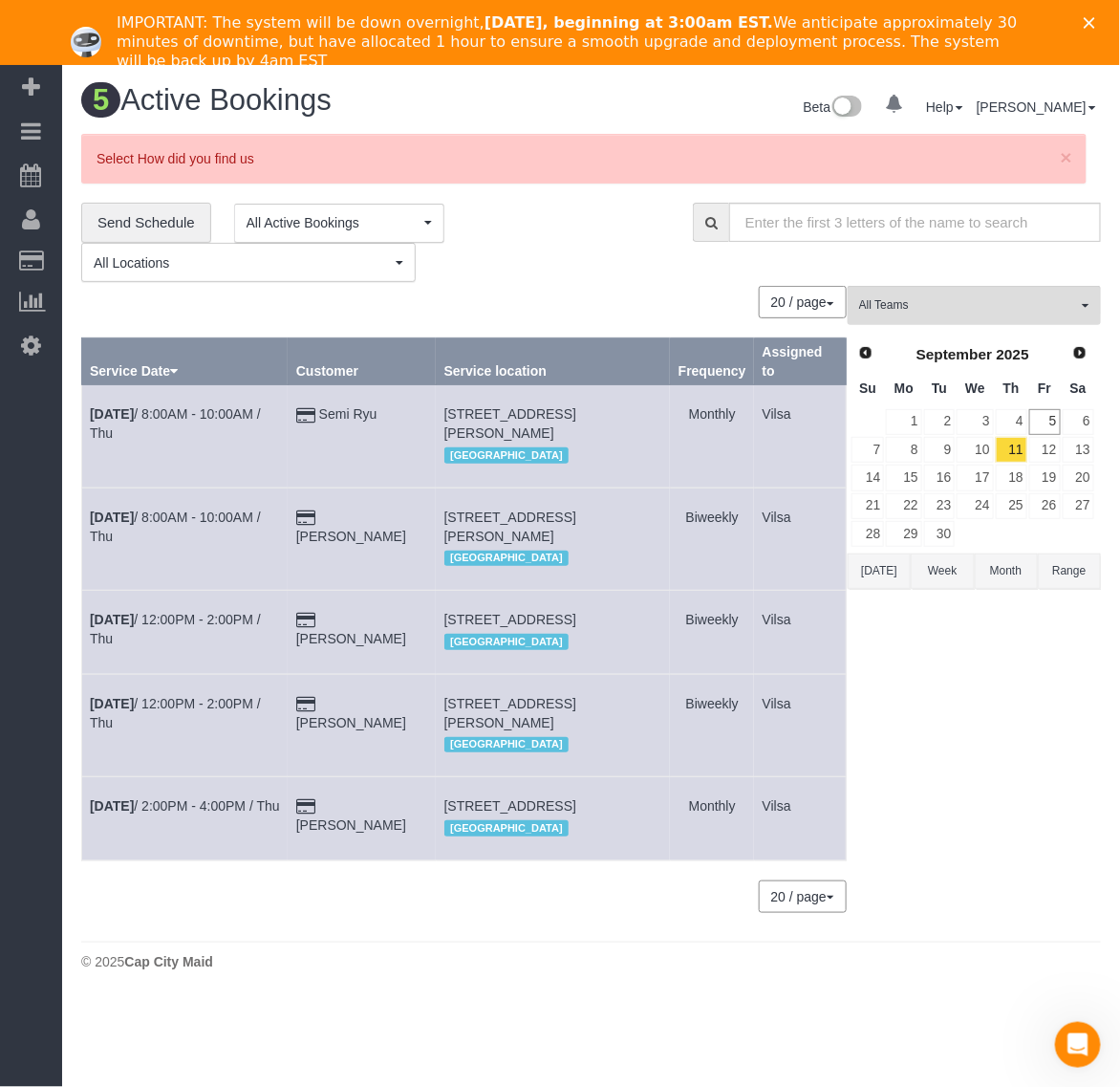
click at [859, 350] on link "Prev" at bounding box center [866, 353] width 27 height 27
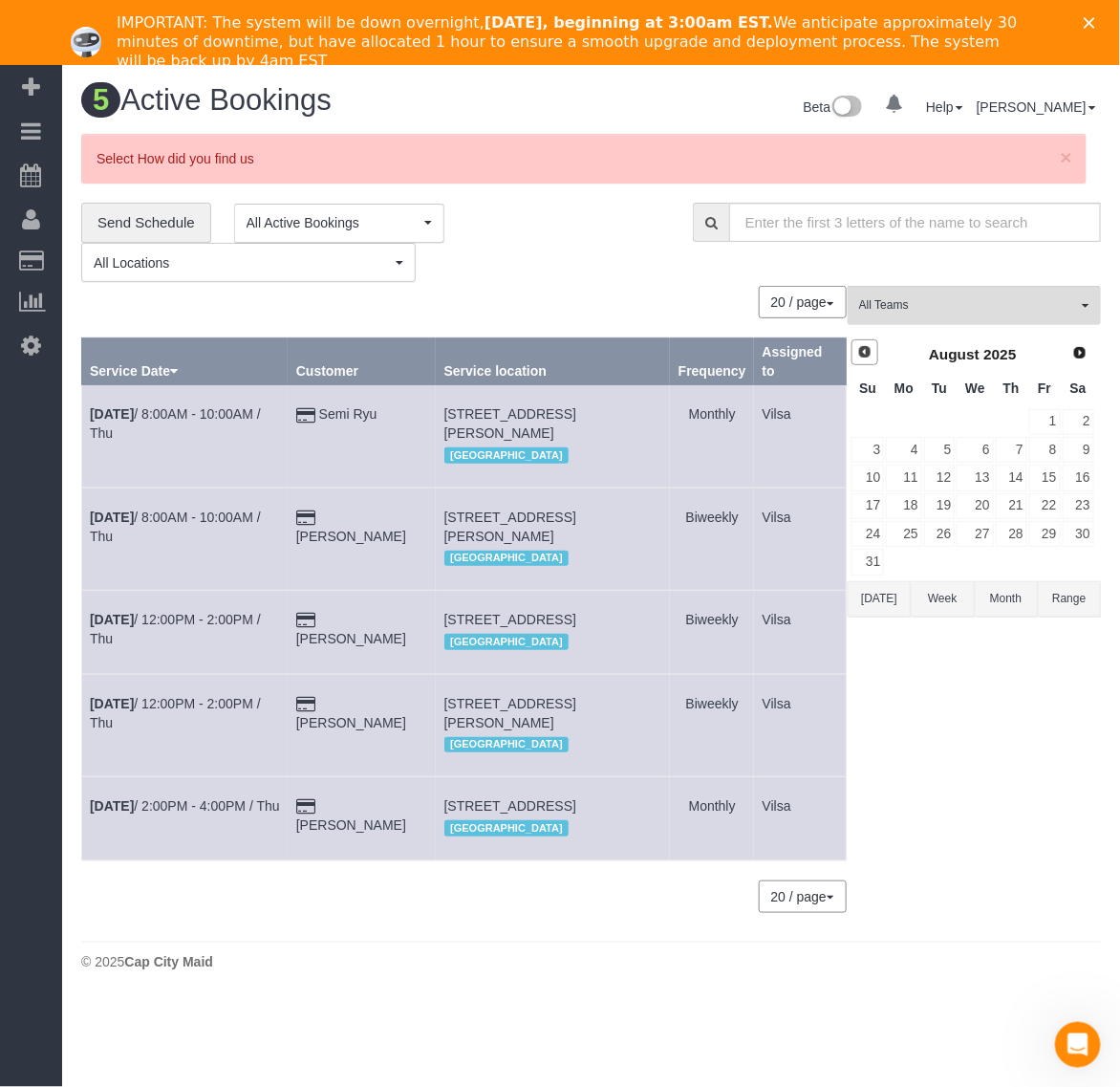
click at [858, 347] on span "Prev" at bounding box center [865, 351] width 15 height 15
click at [1020, 537] on link "31" at bounding box center [1012, 534] width 32 height 26
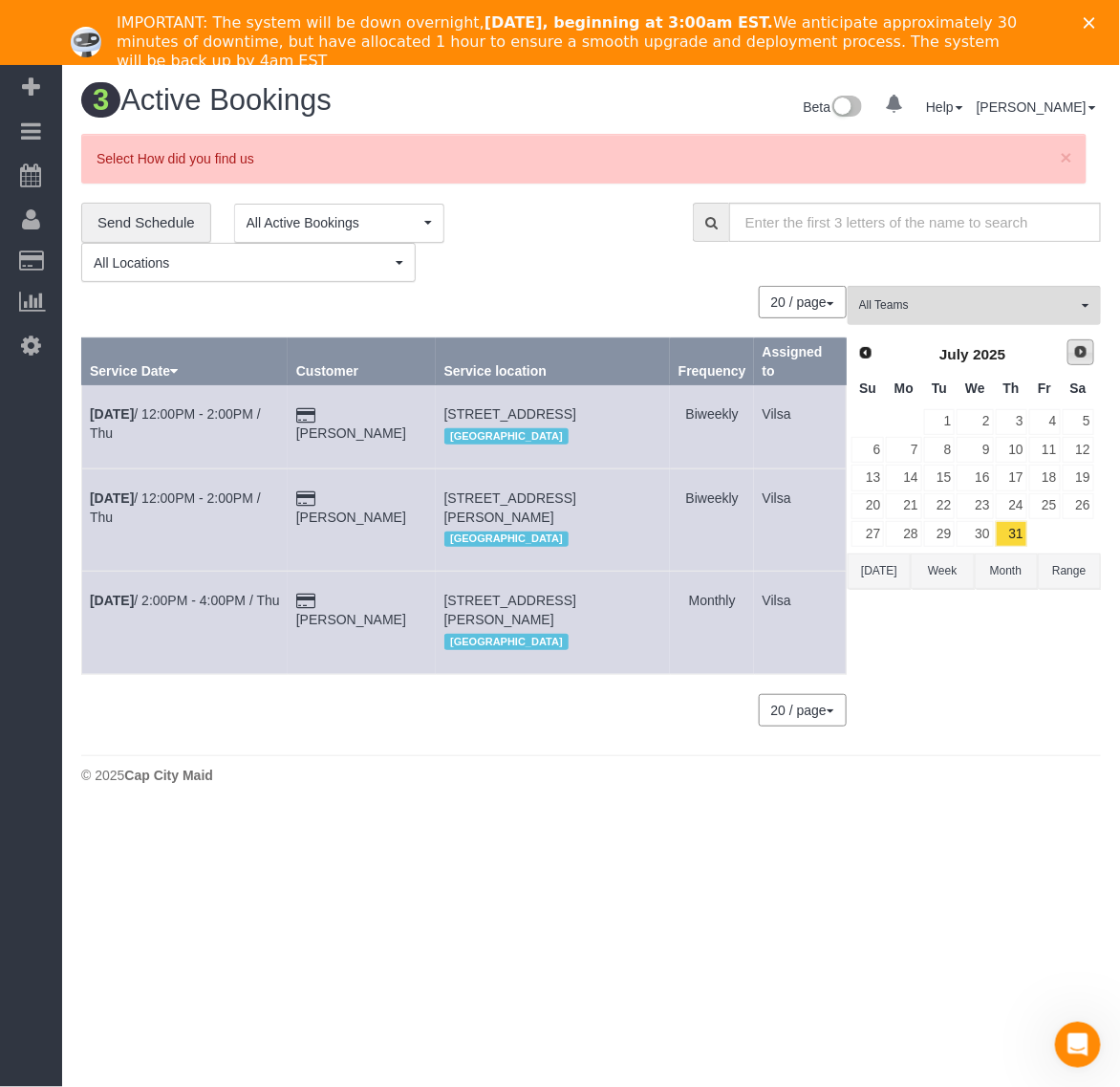
click at [1077, 354] on span "Next" at bounding box center [1080, 351] width 15 height 15
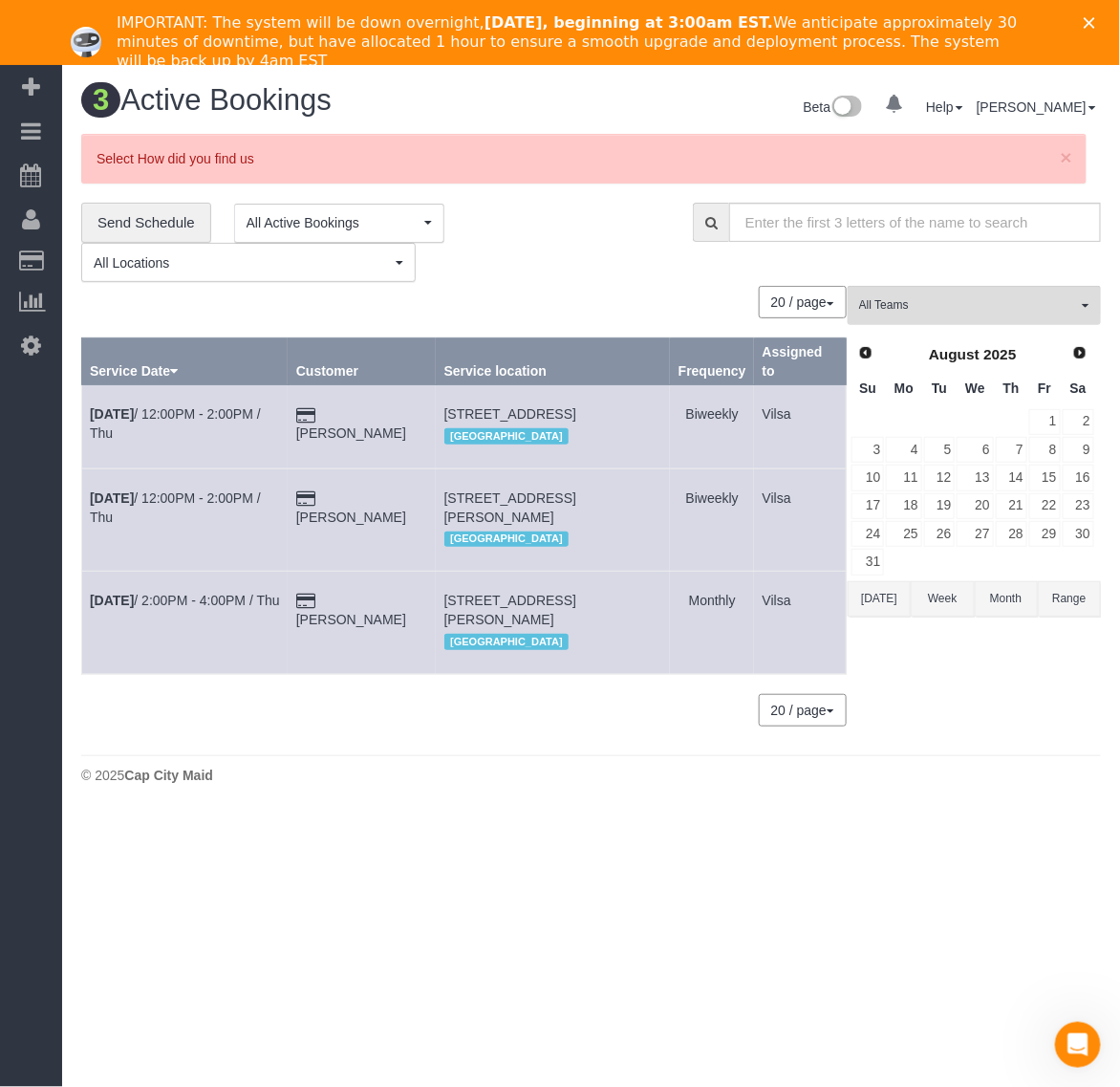
click at [880, 356] on div "Prev Next [DATE]" at bounding box center [973, 354] width 244 height 33
click at [864, 356] on span "Prev" at bounding box center [865, 351] width 15 height 15
click at [851, 351] on div "Prev Next [DATE]" at bounding box center [973, 354] width 244 height 33
click at [858, 346] on span "Prev" at bounding box center [865, 351] width 15 height 15
click at [862, 346] on span "Prev" at bounding box center [865, 351] width 15 height 15
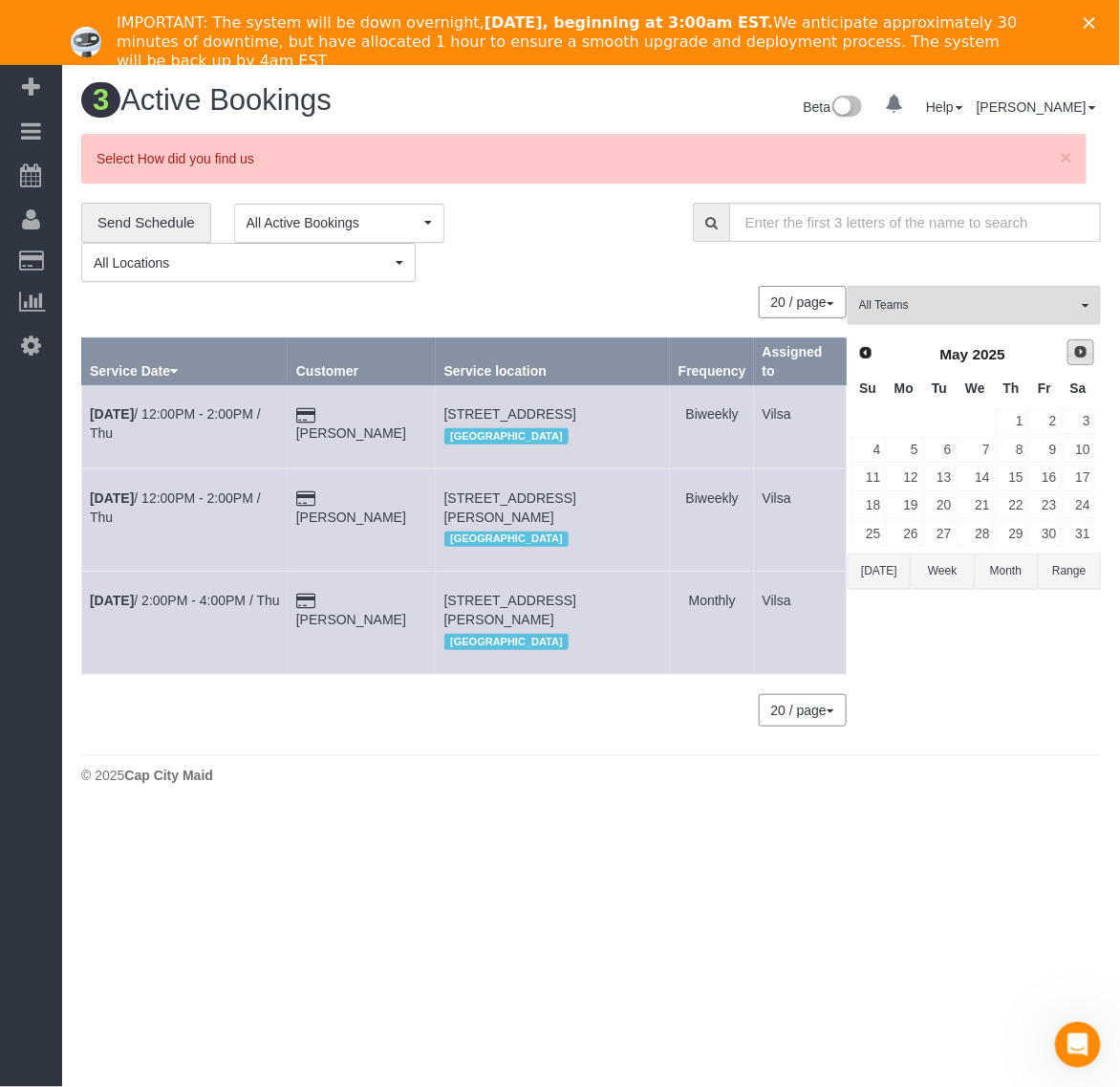
click at [1078, 352] on span "Next" at bounding box center [1080, 351] width 15 height 15
click at [1081, 355] on span "Next" at bounding box center [1080, 351] width 15 height 15
click at [1077, 354] on span "Next" at bounding box center [1080, 351] width 15 height 15
click at [871, 360] on link "Prev" at bounding box center [865, 352] width 27 height 27
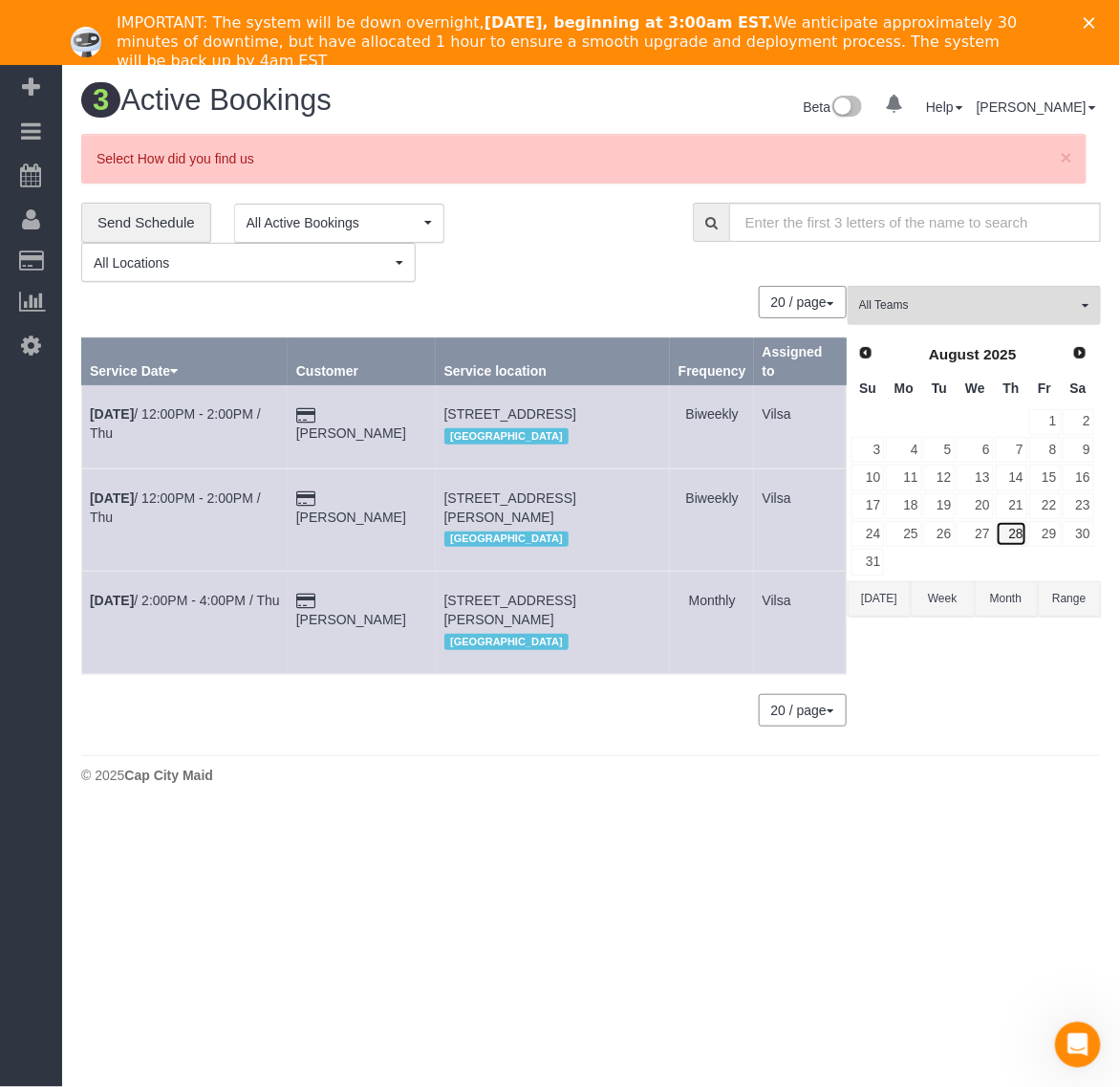
click at [1023, 530] on link "28" at bounding box center [1012, 534] width 32 height 26
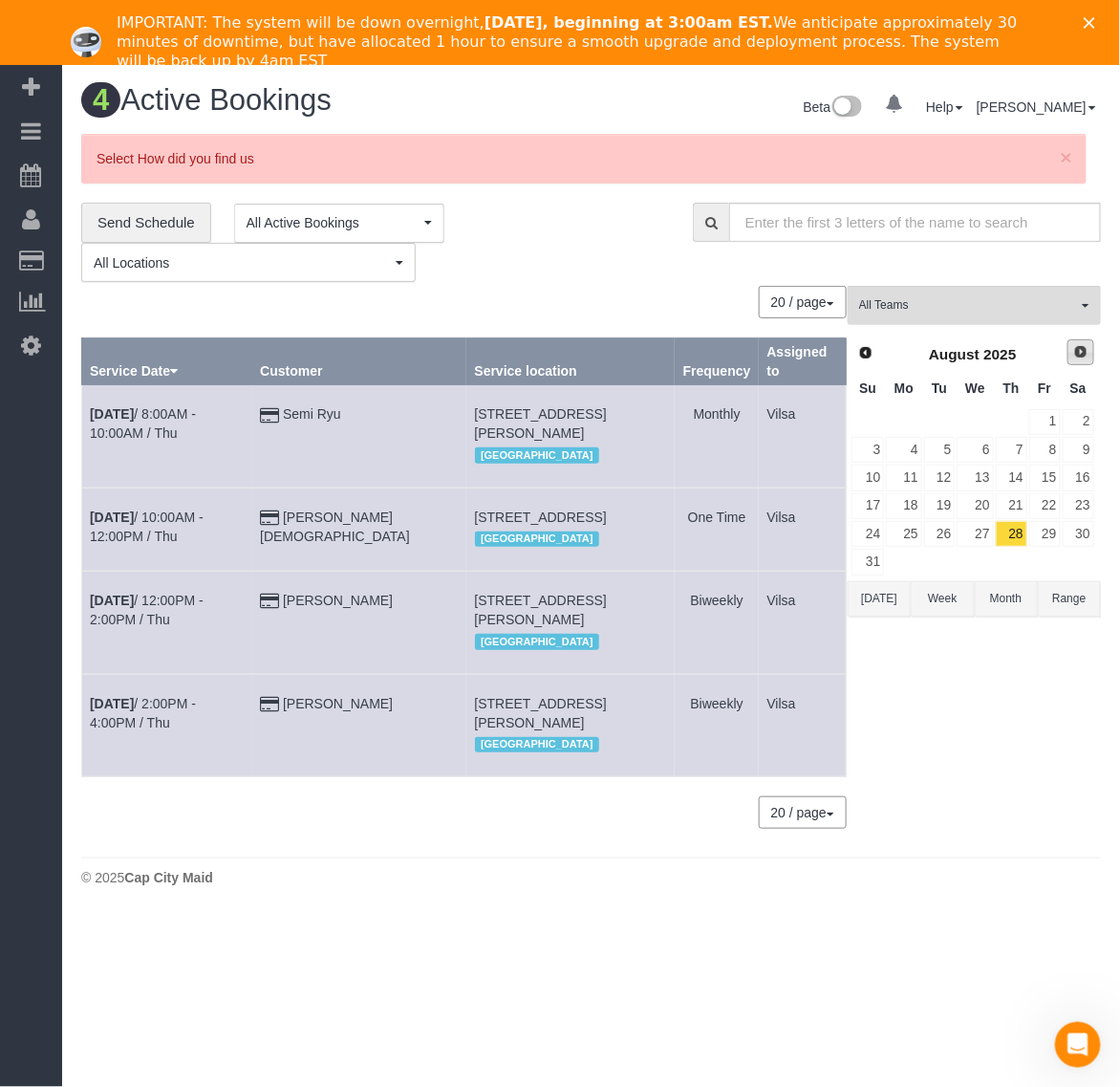
click at [1083, 352] on span "Next" at bounding box center [1080, 351] width 15 height 15
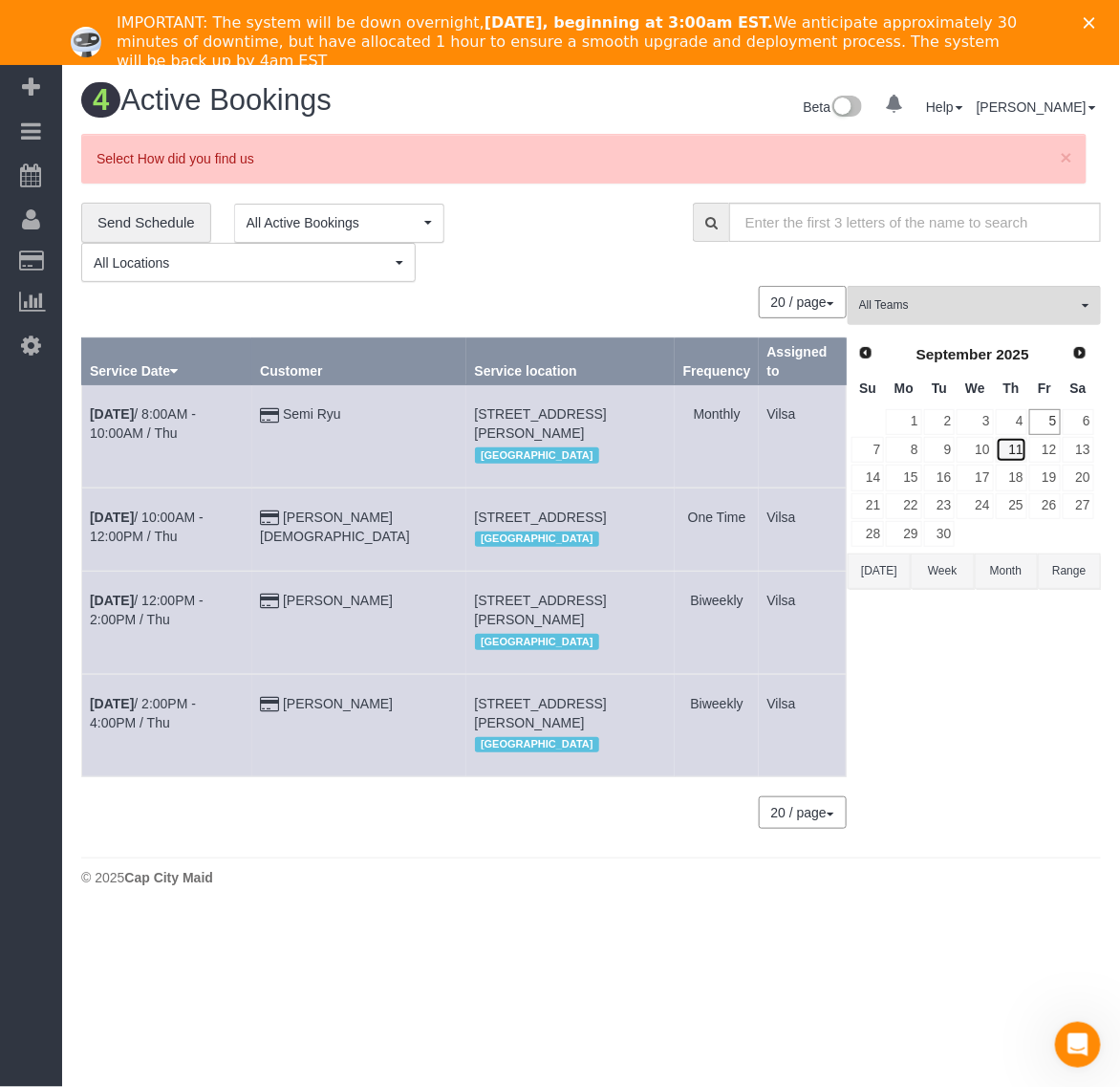
click at [1020, 459] on link "11" at bounding box center [1012, 450] width 32 height 26
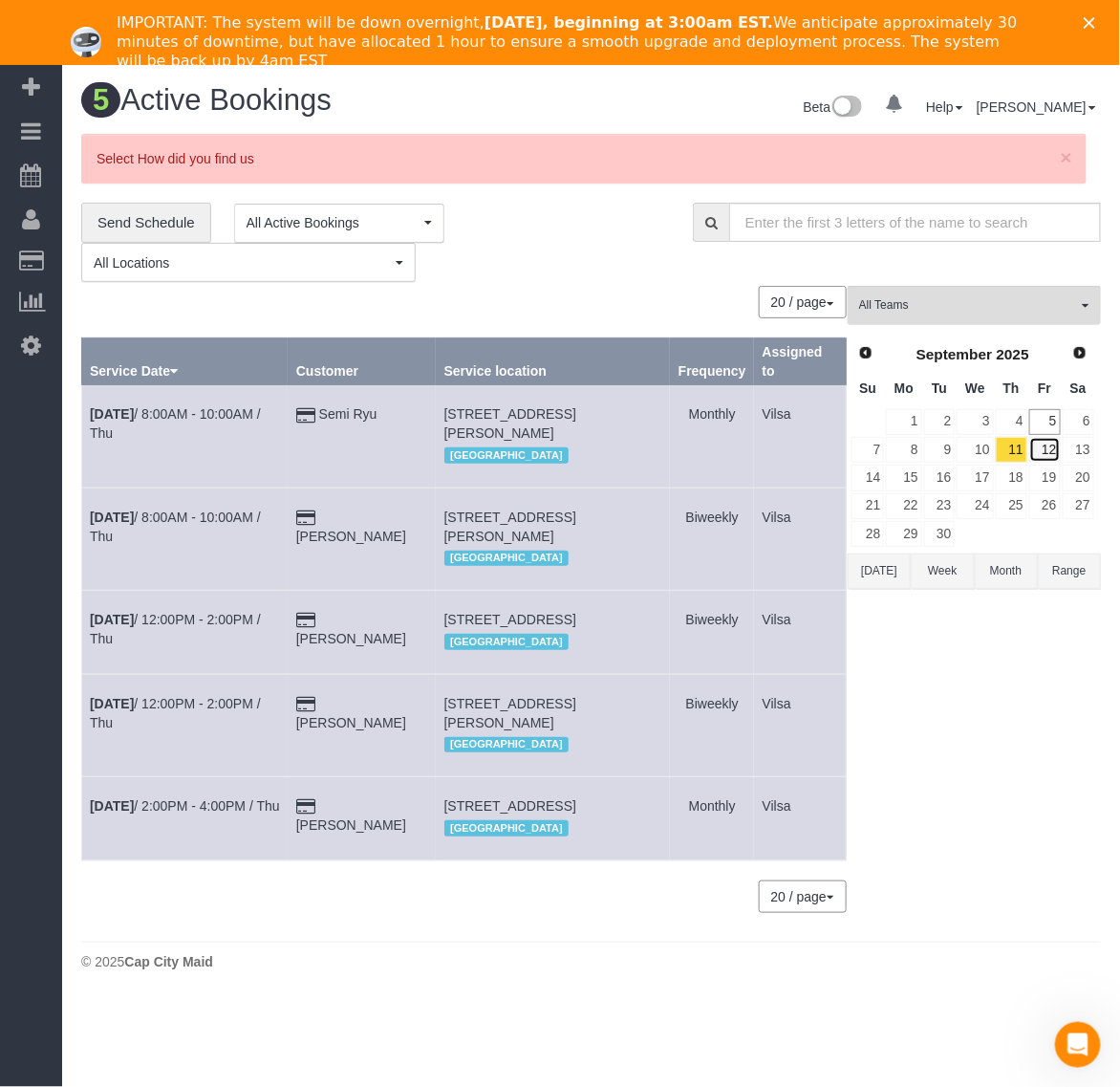
click at [1052, 454] on link "12" at bounding box center [1046, 450] width 32 height 26
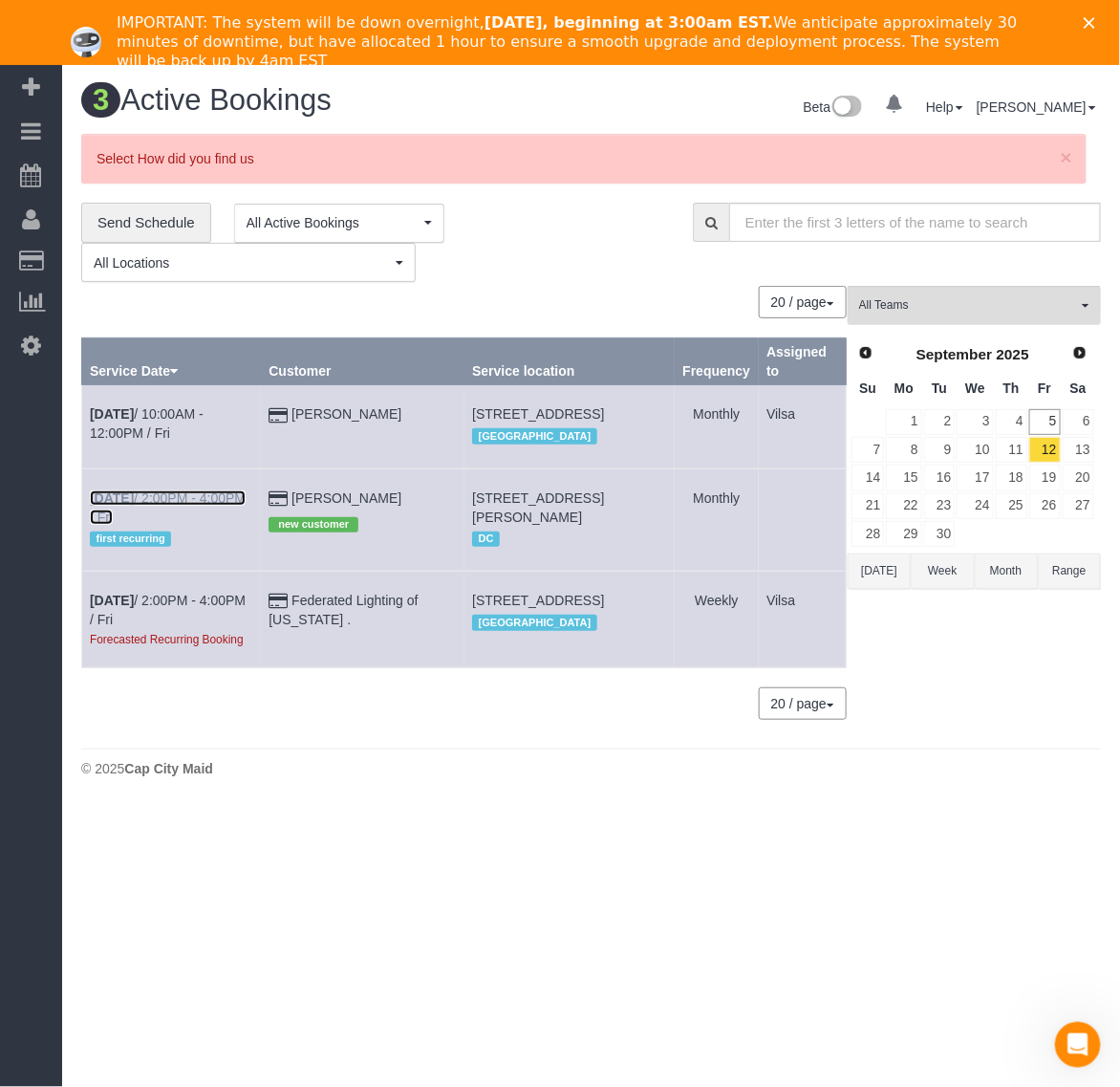
click at [100, 505] on b "[DATE]" at bounding box center [112, 498] width 44 height 15
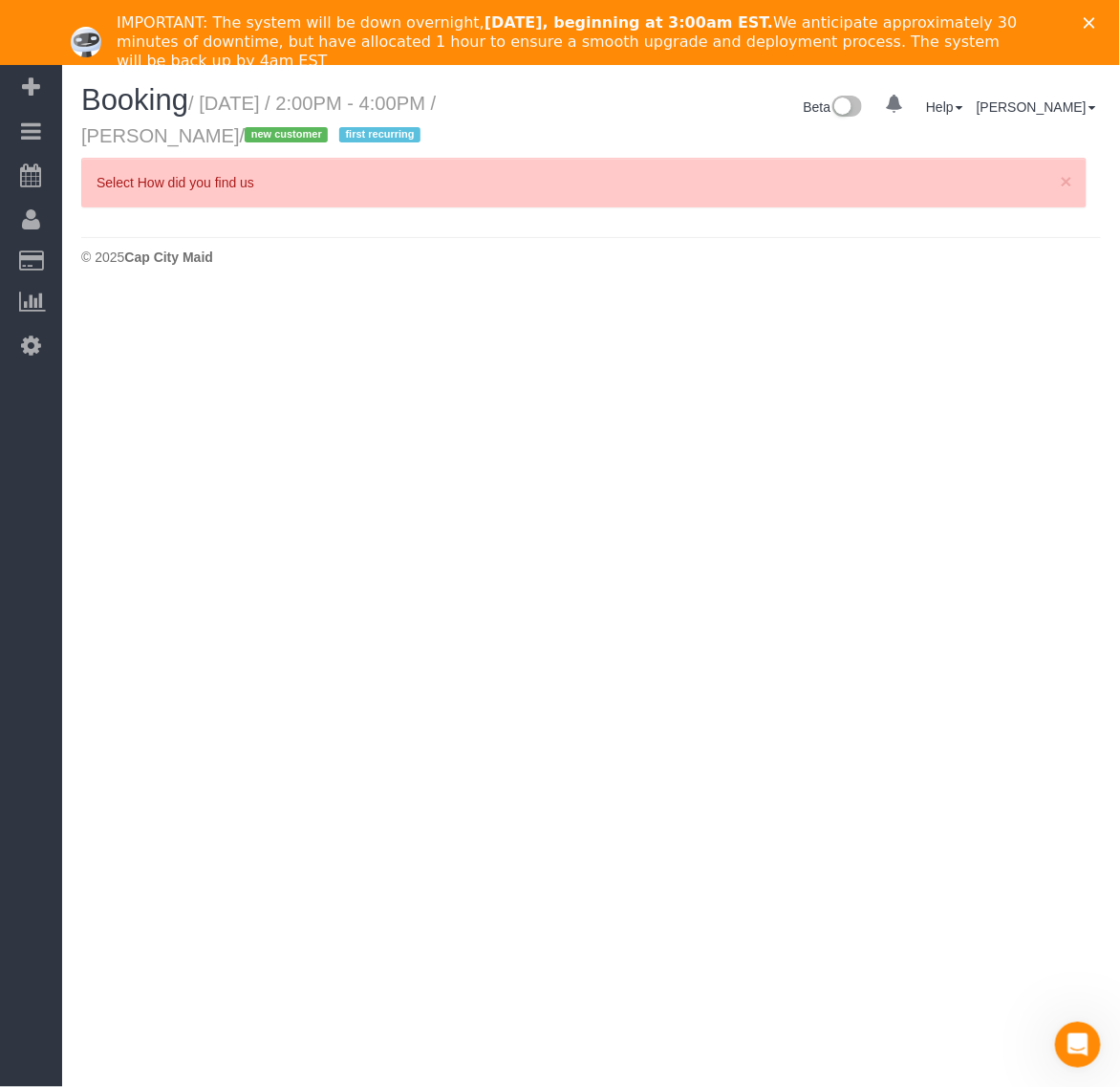
select select "VA"
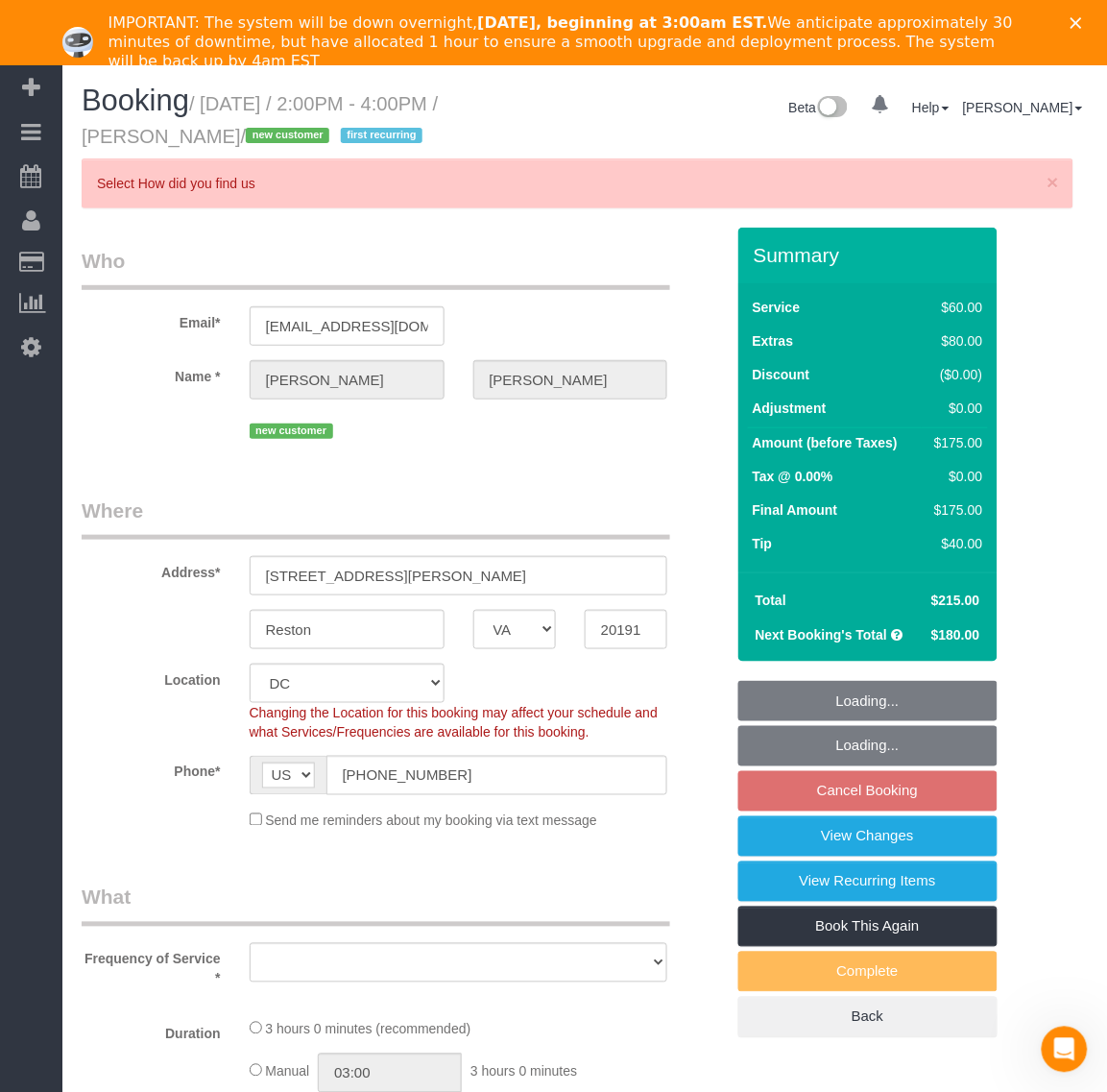
select select "string:fspay-25ce36c4-6527-4e61-9833-f67d63e3a11c"
select select "number:1"
select select "number:26"
select select "number:35"
select select "object:3497"
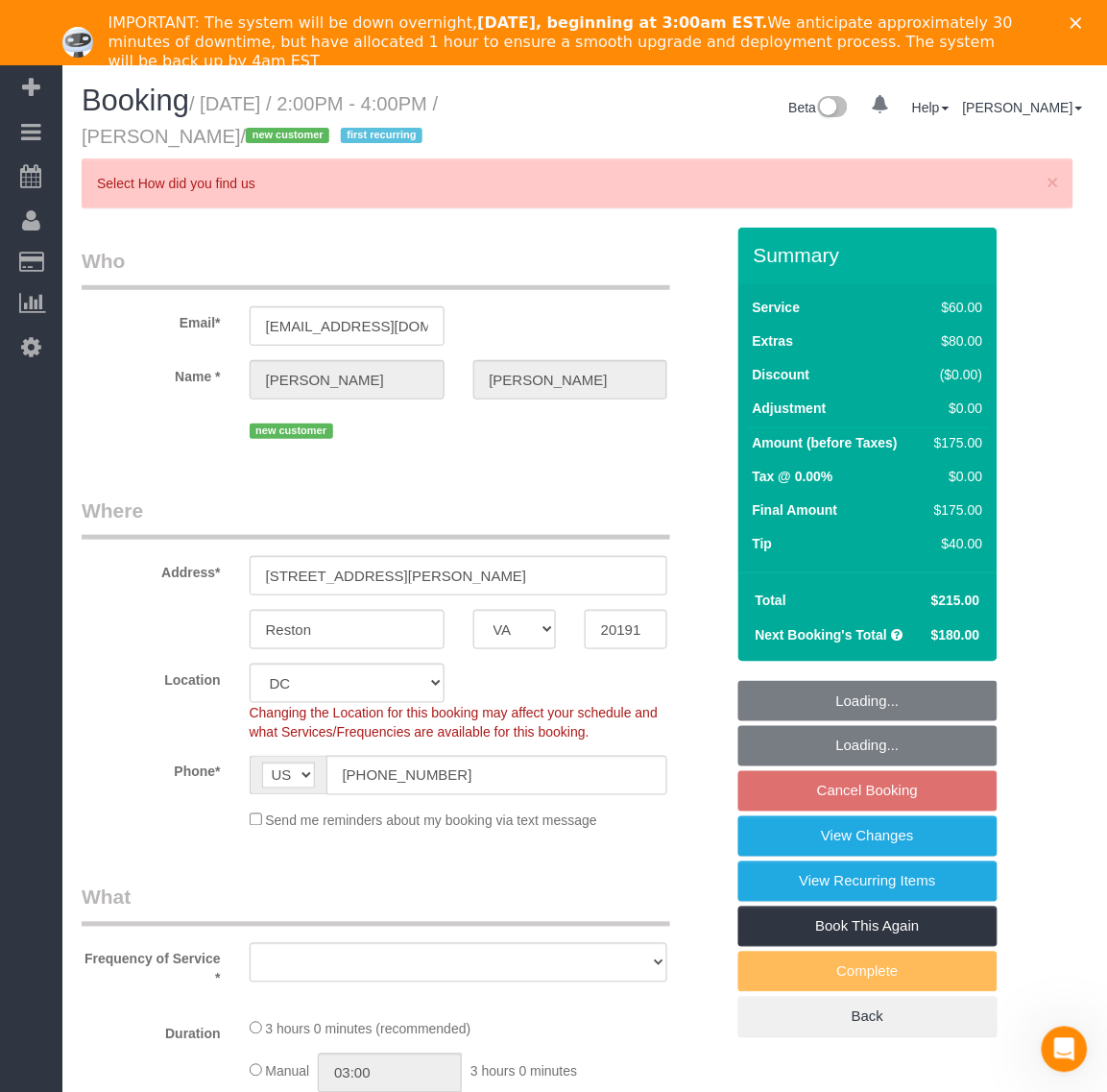
select select "1"
select select "spot38"
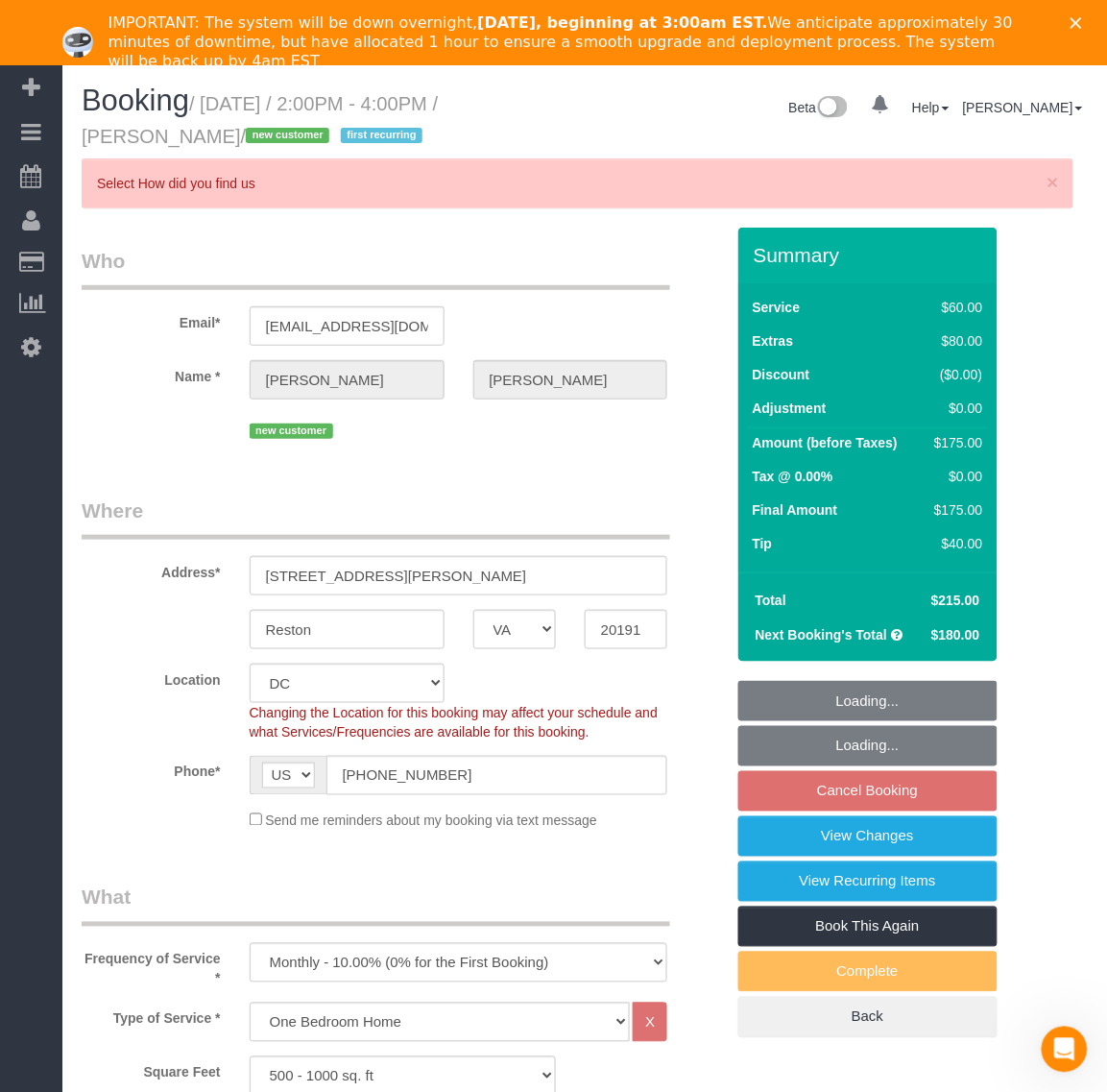
select select "object:3702"
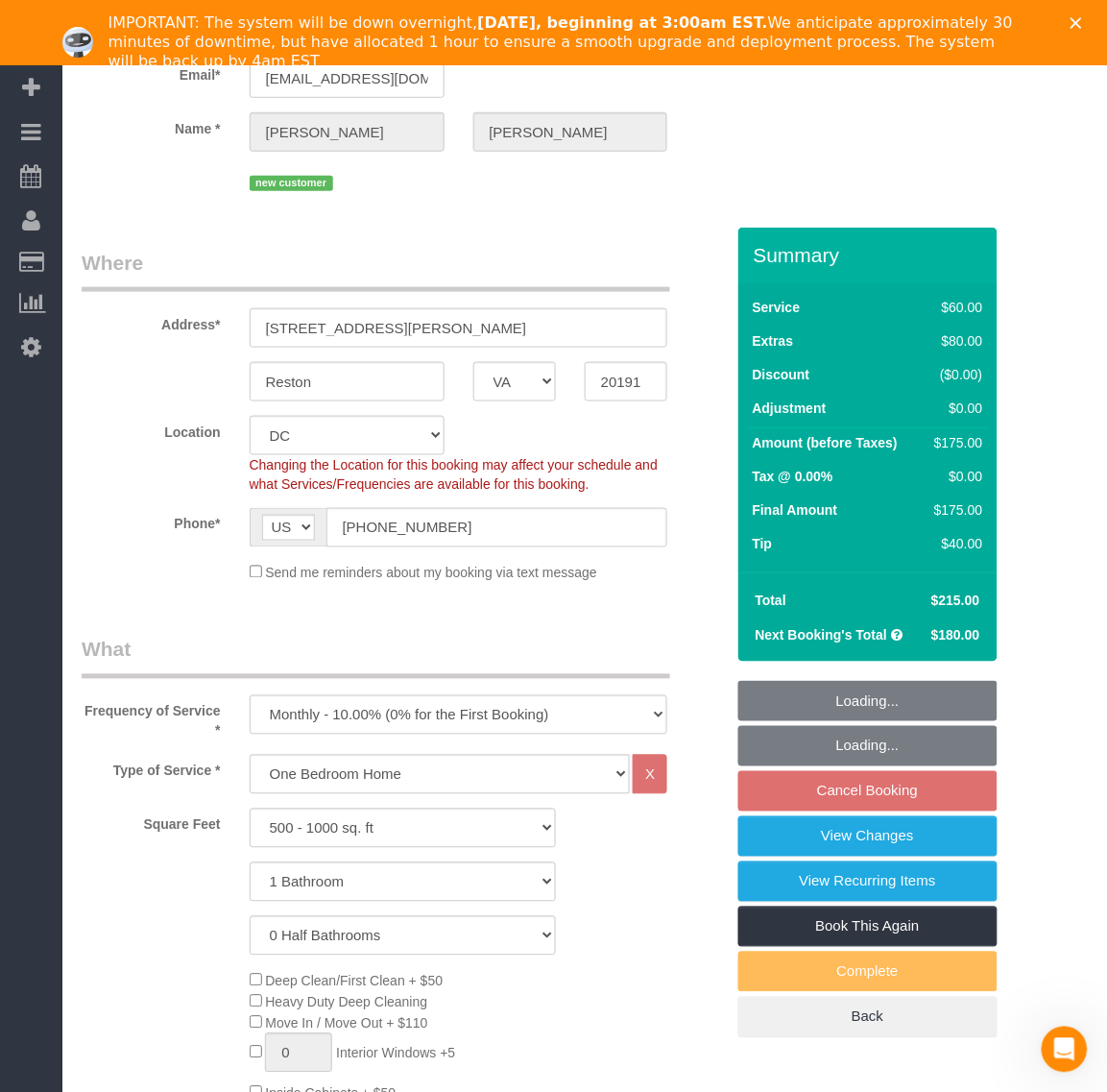
select select "1"
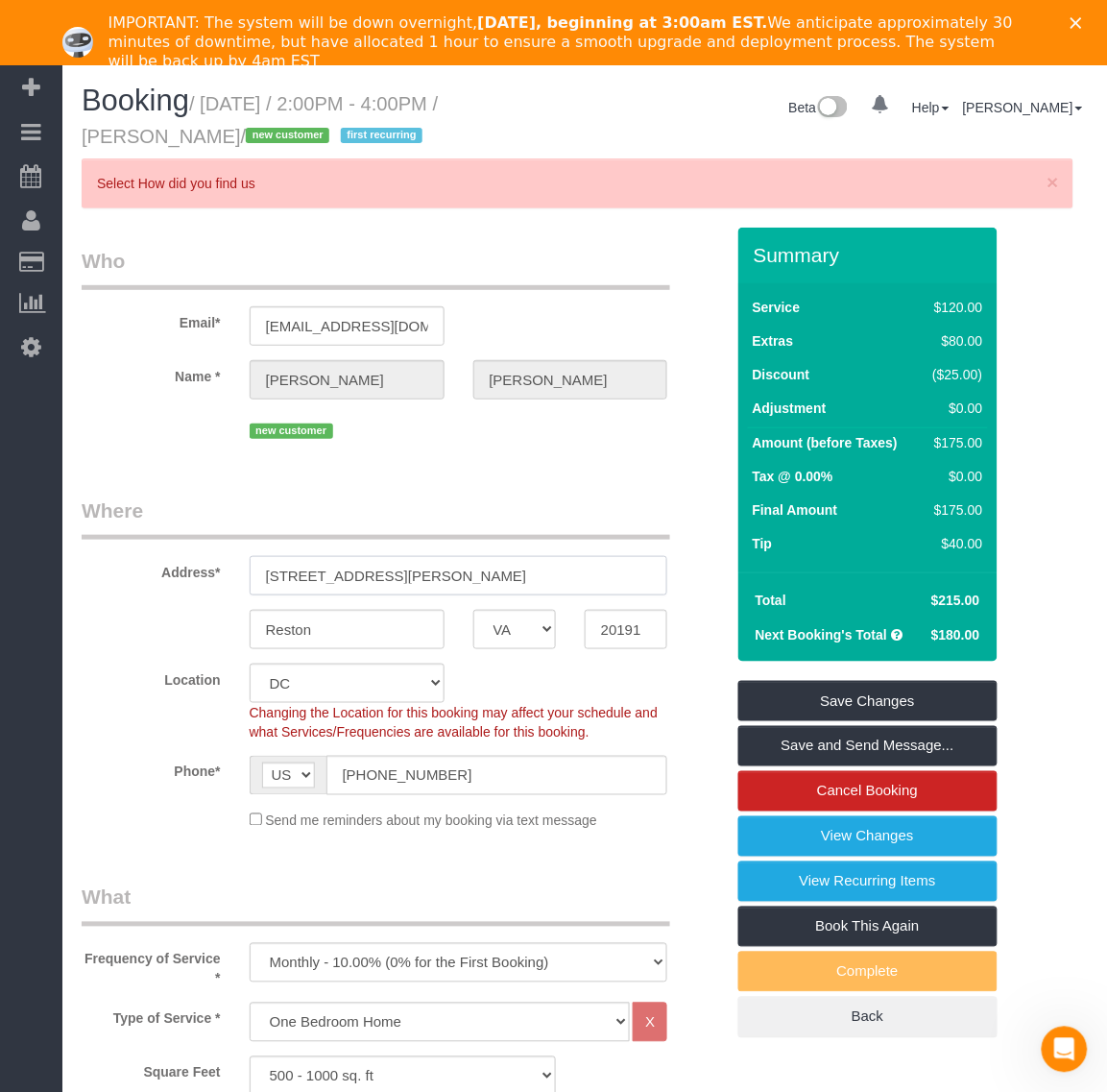
drag, startPoint x: 475, startPoint y: 567, endPoint x: 192, endPoint y: 572, distance: 283.0
click at [192, 572] on div "Address* [STREET_ADDRESS][PERSON_NAME]" at bounding box center [402, 546] width 671 height 99
drag, startPoint x: 325, startPoint y: 626, endPoint x: 1086, endPoint y: 726, distance: 767.5
click at [192, 617] on div "Reston AK AL AR AZ CA CO CT DC DE [GEOGRAPHIC_DATA] [GEOGRAPHIC_DATA] HI IA ID …" at bounding box center [402, 630] width 671 height 40
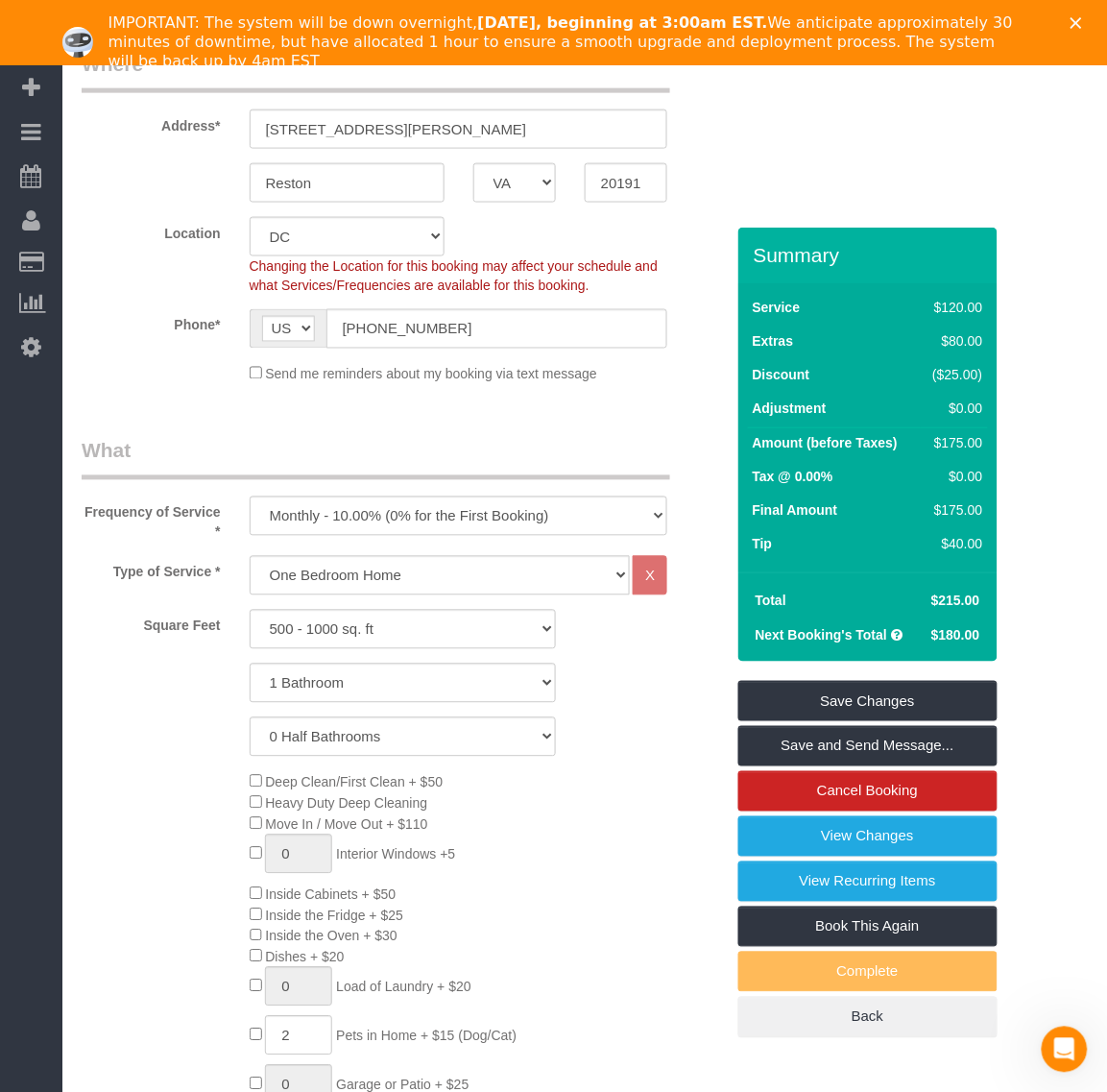
scroll to position [480, 0]
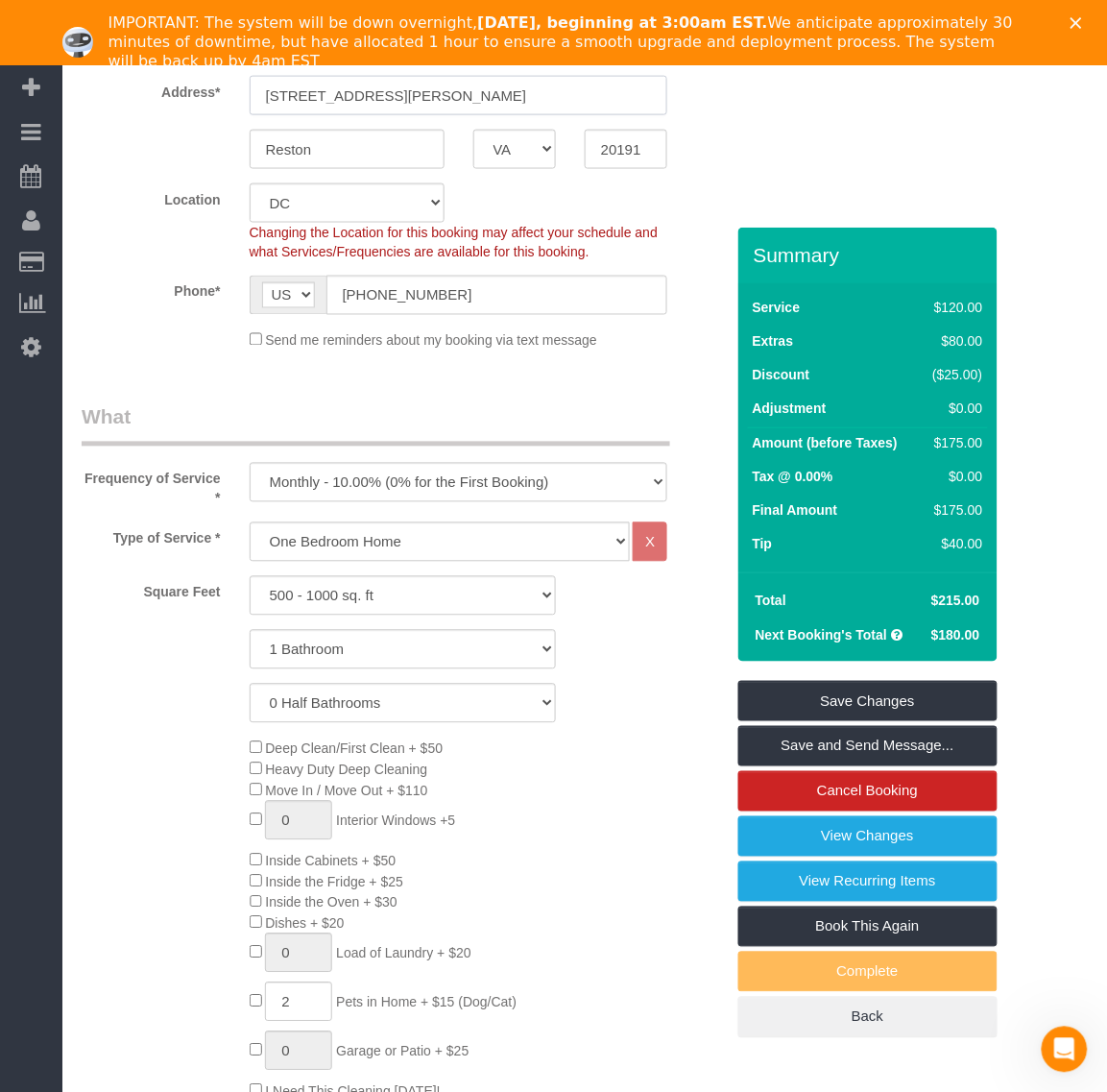
drag, startPoint x: 477, startPoint y: 108, endPoint x: 283, endPoint y: 102, distance: 194.1
click at [283, 102] on input "[STREET_ADDRESS][PERSON_NAME]" at bounding box center [458, 95] width 418 height 40
drag, startPoint x: 274, startPoint y: 92, endPoint x: 533, endPoint y: 99, distance: 259.1
click at [530, 100] on input "[STREET_ADDRESS][PERSON_NAME]" at bounding box center [458, 95] width 418 height 40
